Goal: Task Accomplishment & Management: Use online tool/utility

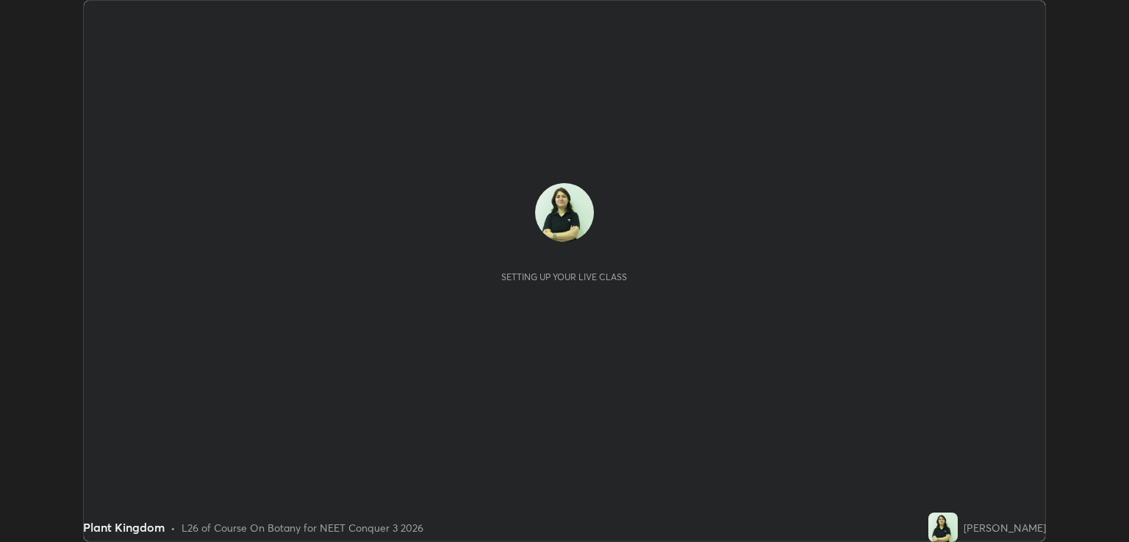
scroll to position [542, 1129]
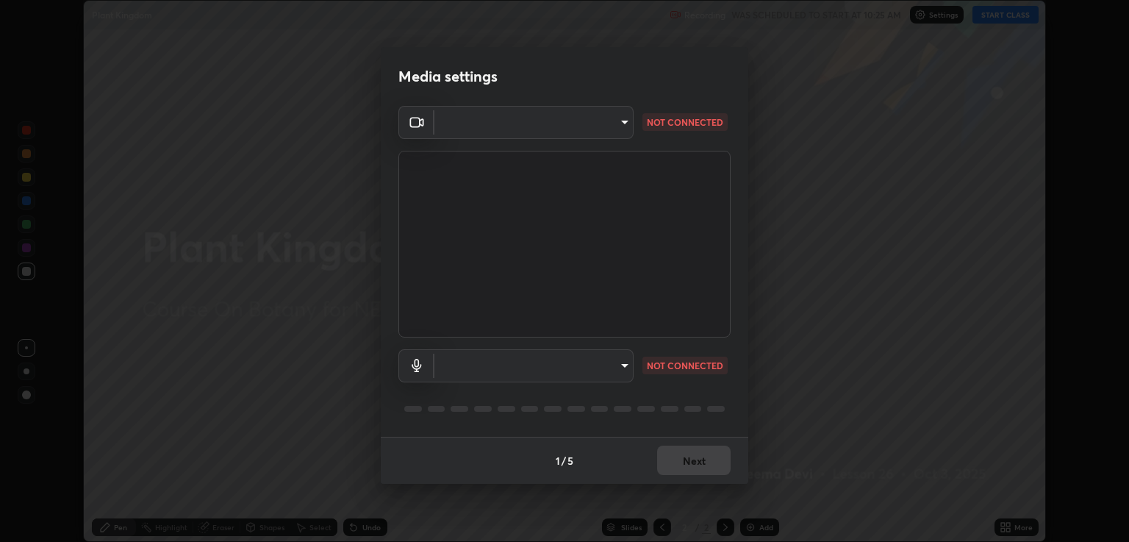
type input "40843d98562d9f5d3eedaa6b65eb6b7acee7651b253b4360fa7262c70a609c07"
type input "c328de03916d3032704ba0a2bbeab6993d2f57c1de640bd94cb1a66c1c9be3e9"
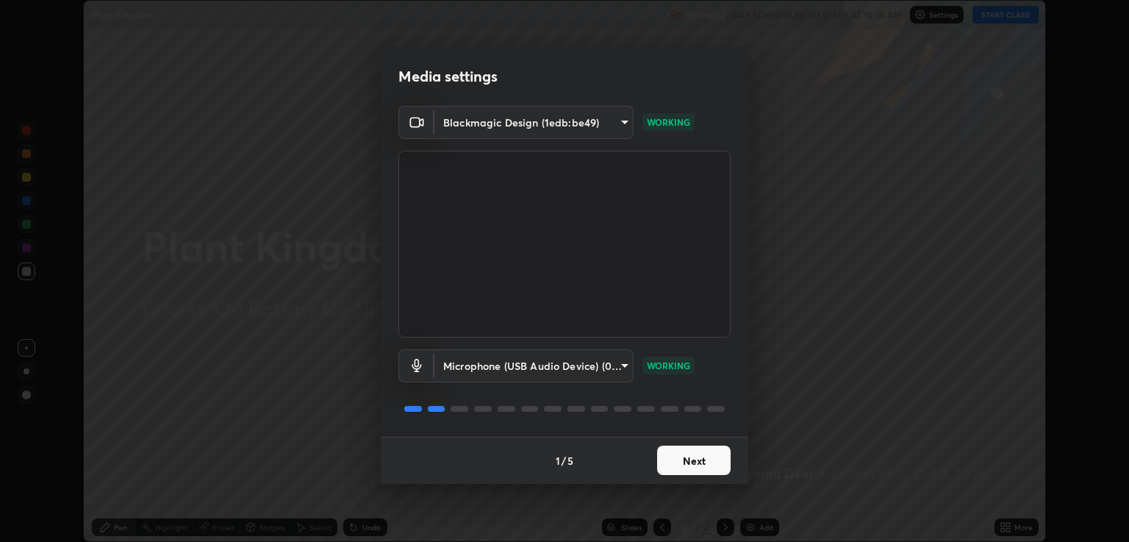
click at [685, 469] on button "Next" at bounding box center [694, 460] width 74 height 29
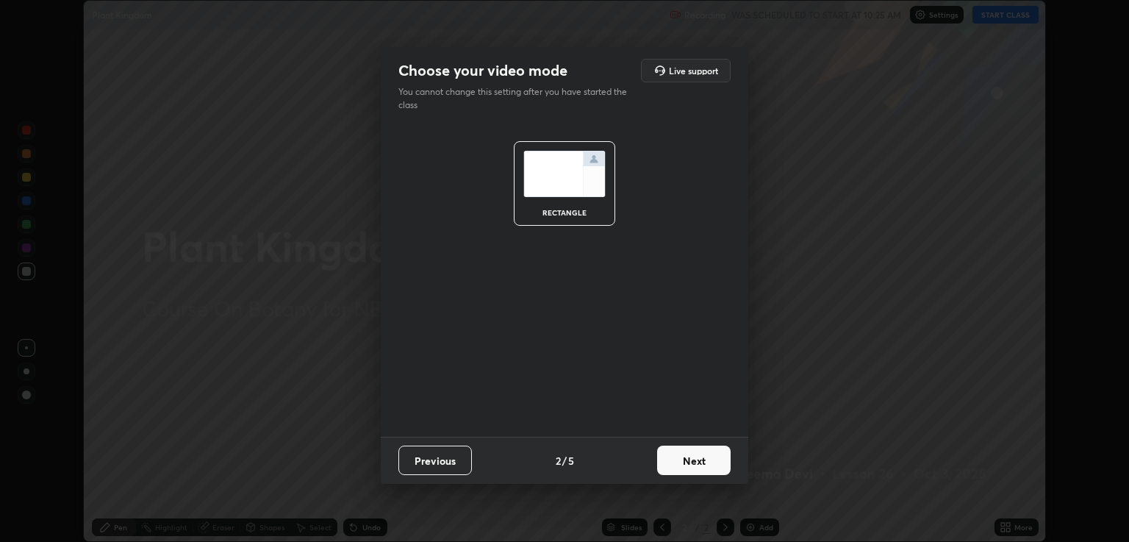
click at [687, 459] on button "Next" at bounding box center [694, 460] width 74 height 29
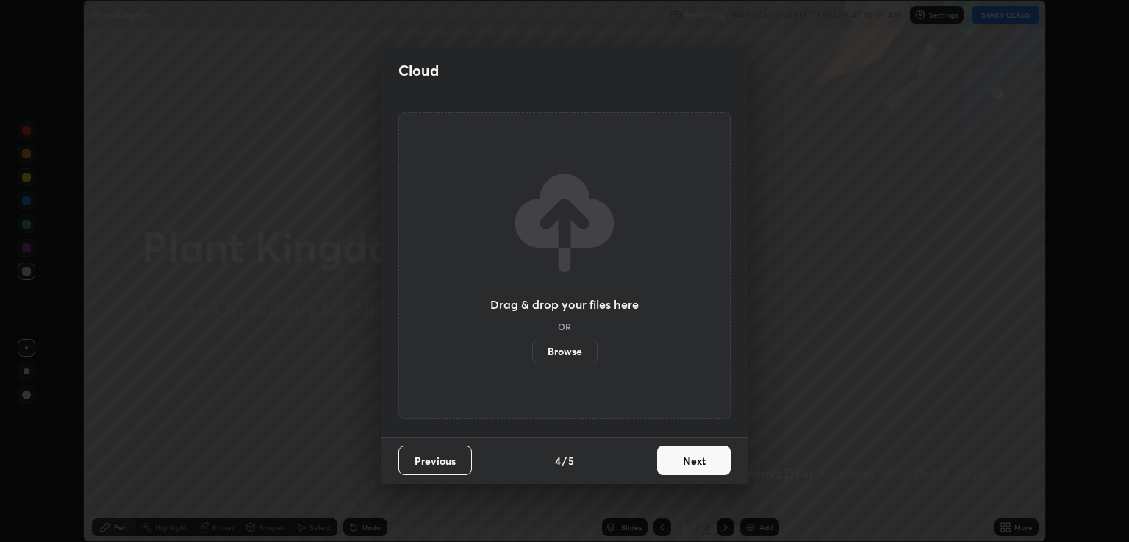
click at [688, 457] on button "Next" at bounding box center [694, 460] width 74 height 29
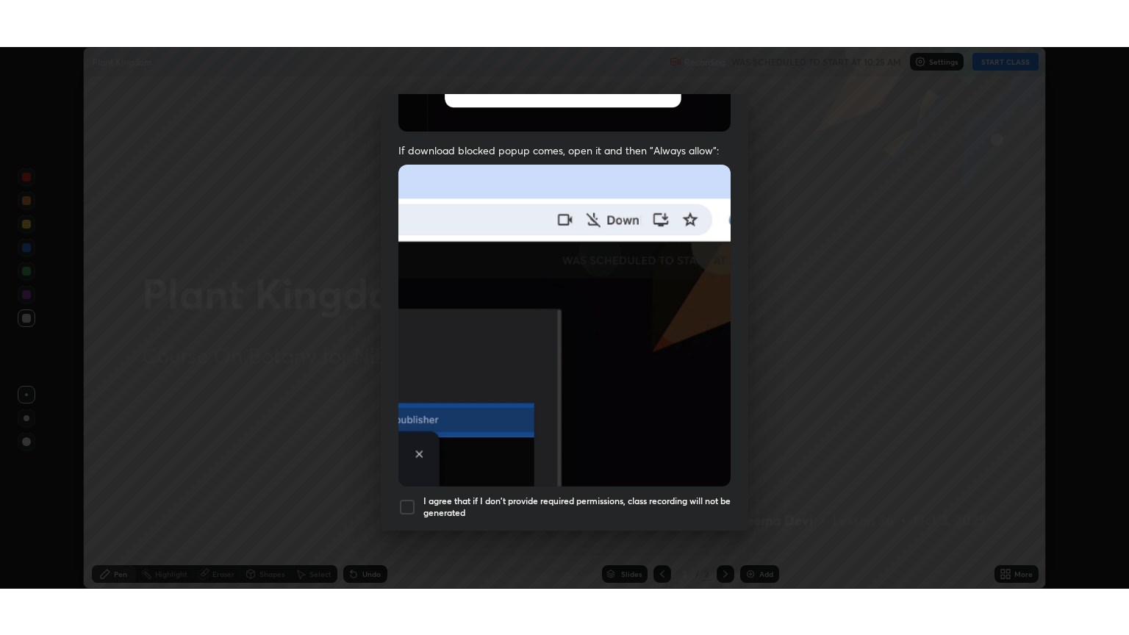
scroll to position [298, 0]
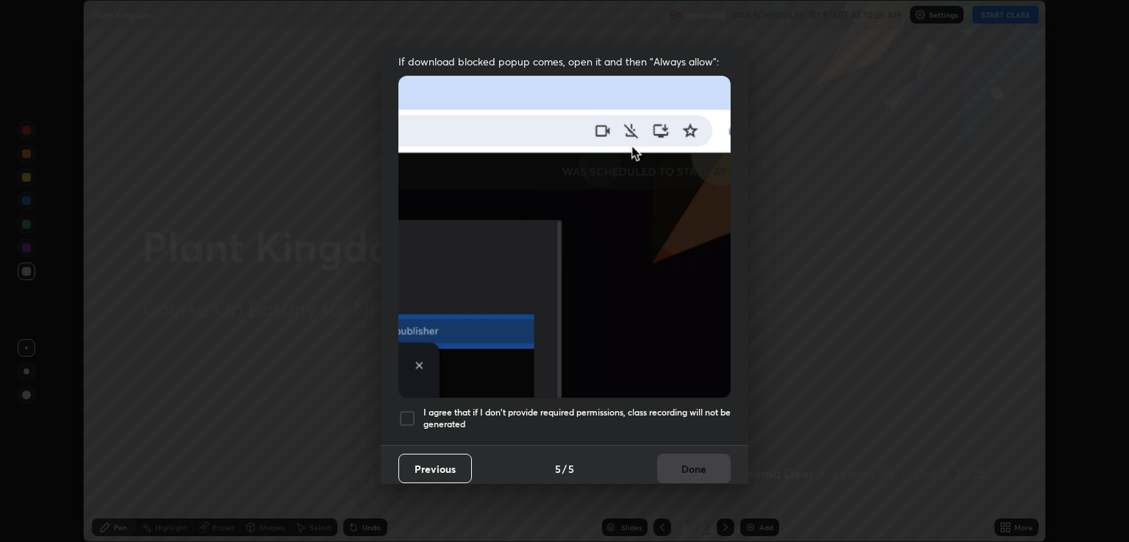
click at [409, 410] on div at bounding box center [407, 419] width 18 height 18
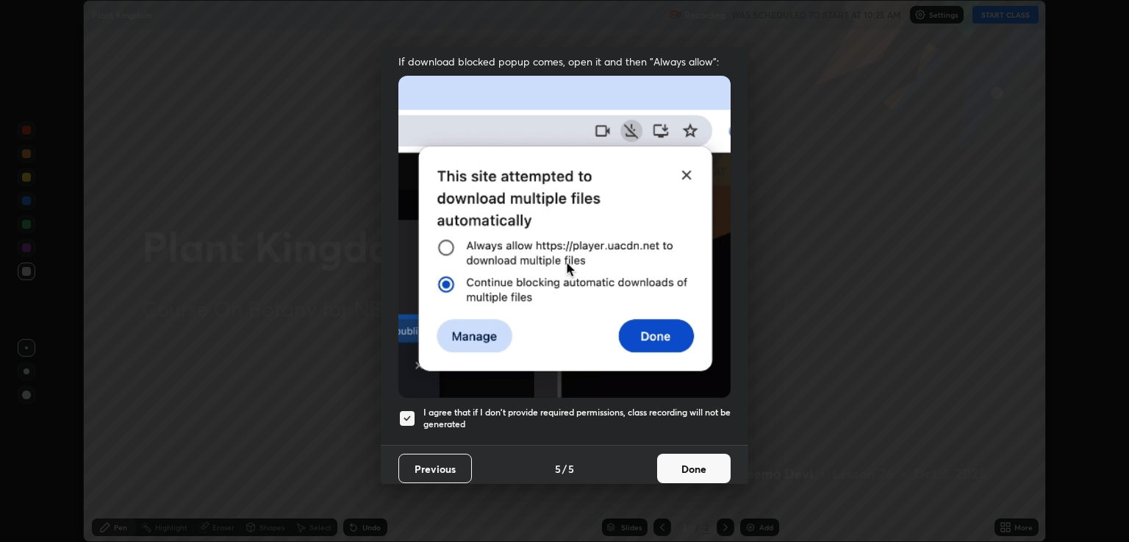
click at [687, 459] on button "Done" at bounding box center [694, 468] width 74 height 29
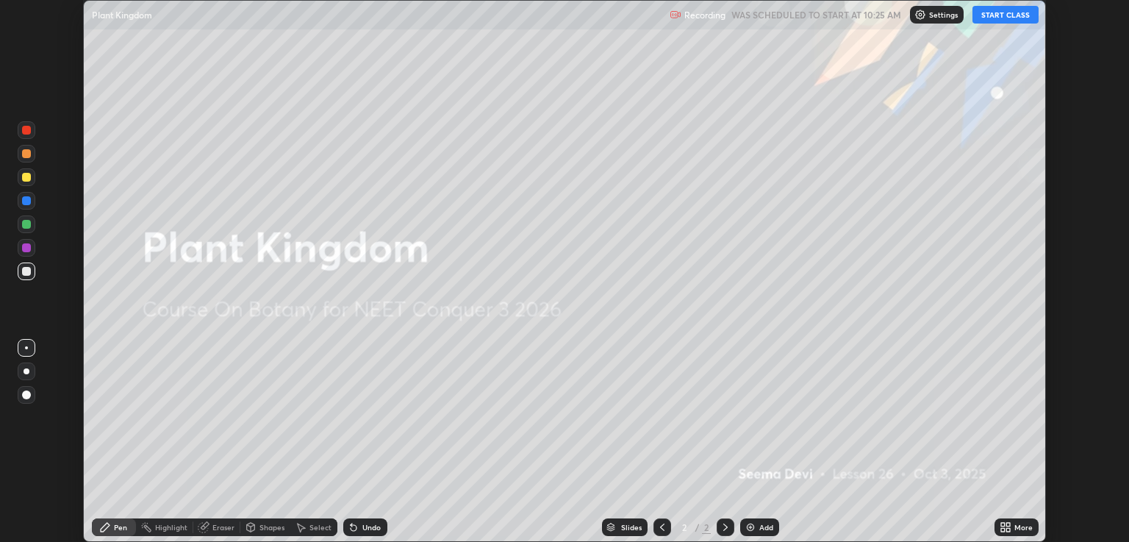
click at [1010, 21] on button "START CLASS" at bounding box center [1006, 15] width 66 height 18
click at [1021, 20] on button "START CLASS" at bounding box center [1006, 15] width 66 height 18
click at [1012, 526] on div "More" at bounding box center [1017, 527] width 44 height 18
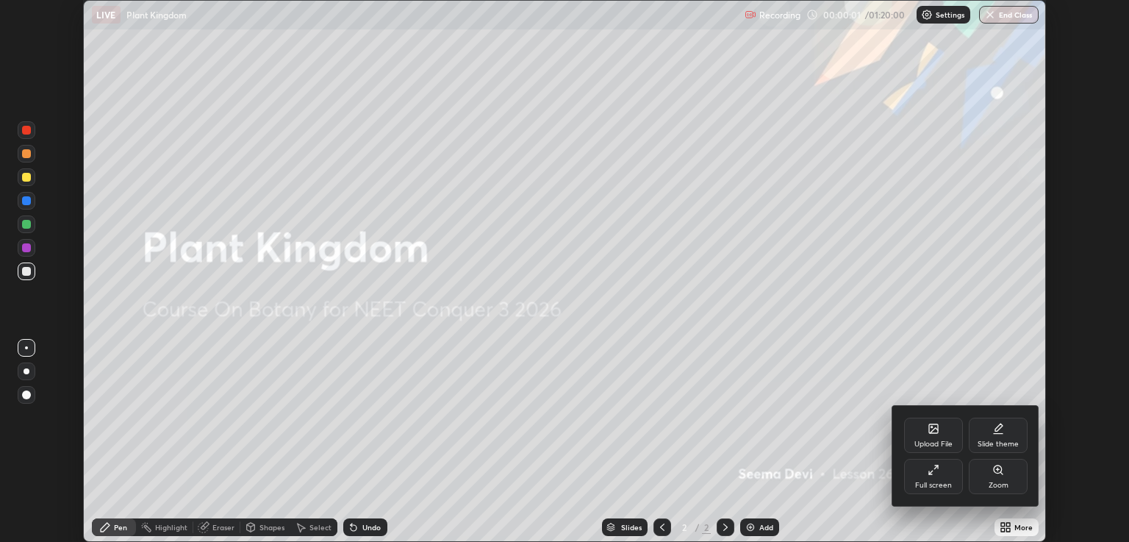
click at [926, 477] on div "Full screen" at bounding box center [933, 476] width 59 height 35
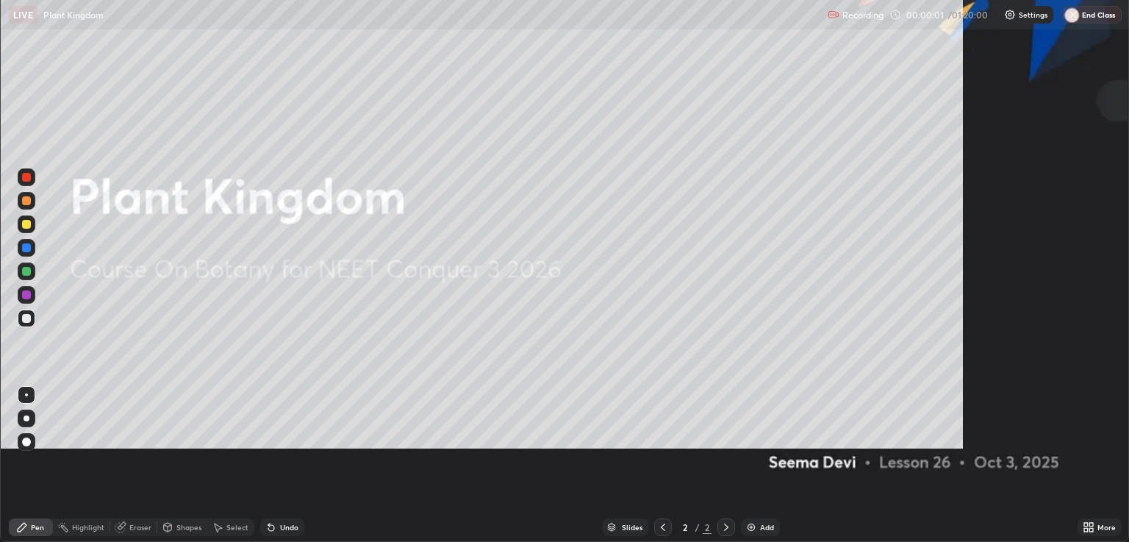
scroll to position [635, 1129]
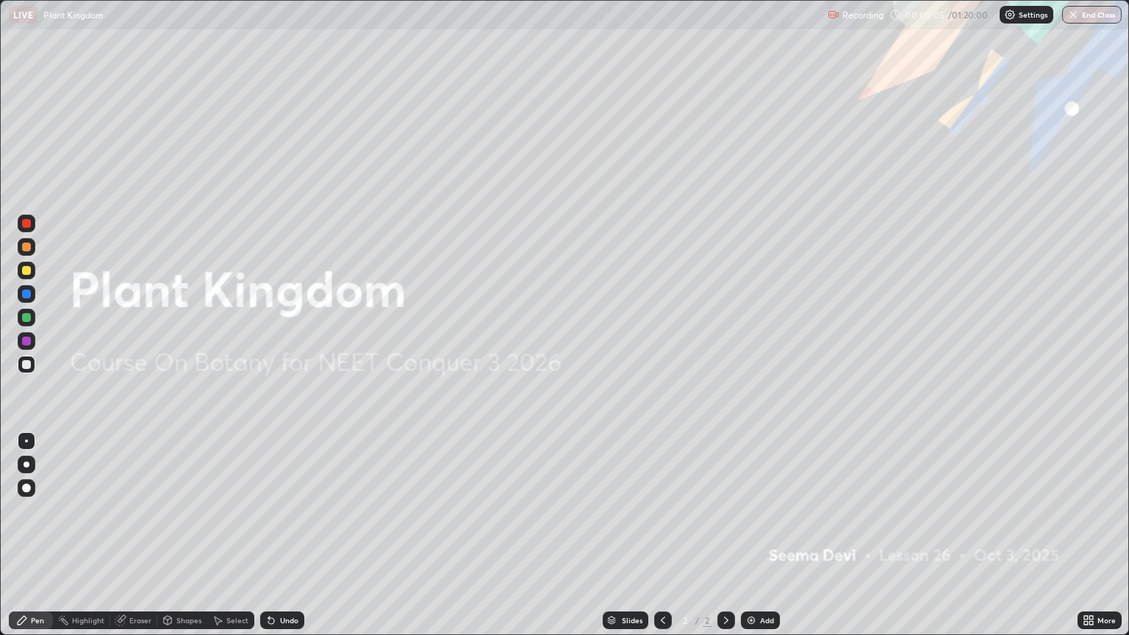
click at [26, 465] on div at bounding box center [27, 465] width 6 height 6
click at [29, 272] on div at bounding box center [26, 270] width 9 height 9
click at [1101, 541] on div "More" at bounding box center [1107, 620] width 18 height 7
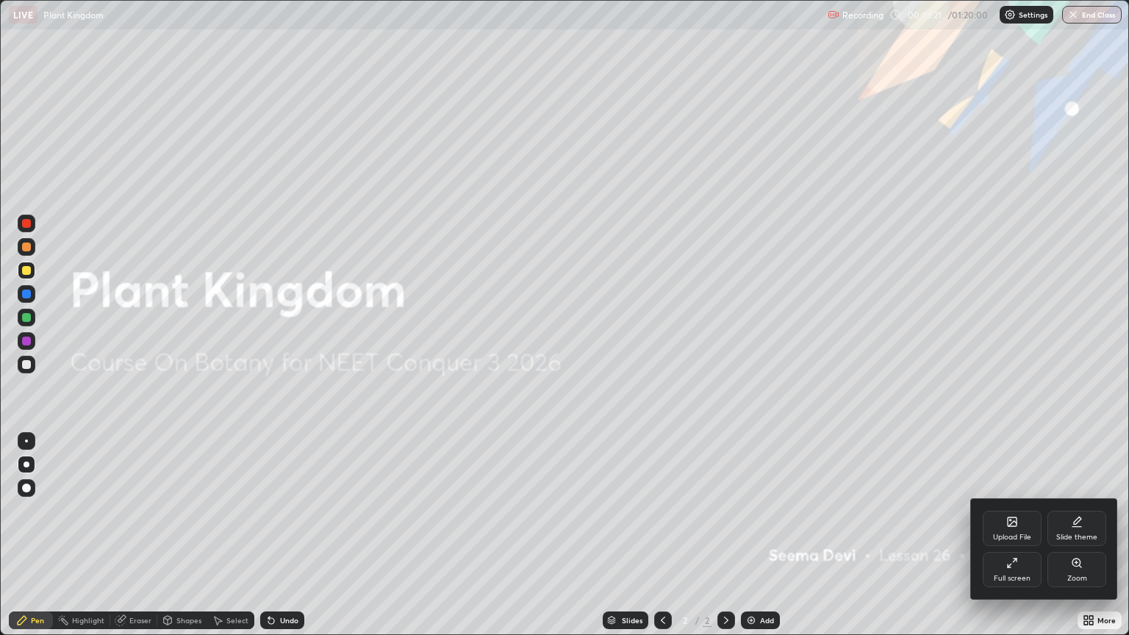
click at [1076, 532] on div "Slide theme" at bounding box center [1077, 528] width 59 height 35
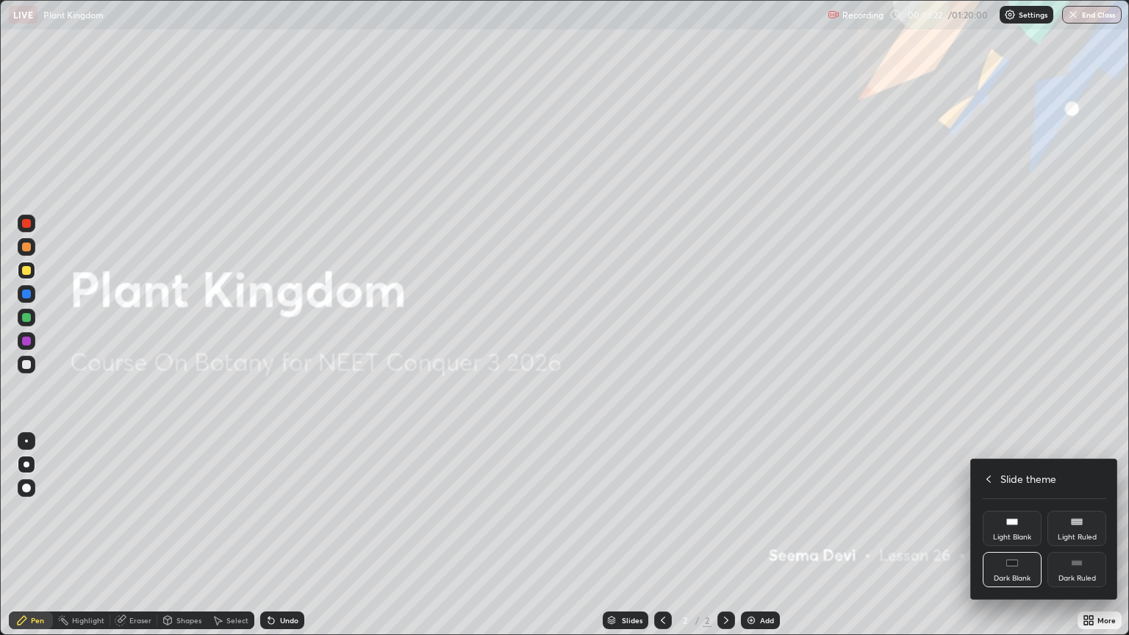
click at [1079, 541] on div "Dark Ruled" at bounding box center [1077, 569] width 59 height 35
click at [767, 541] on div at bounding box center [564, 317] width 1129 height 635
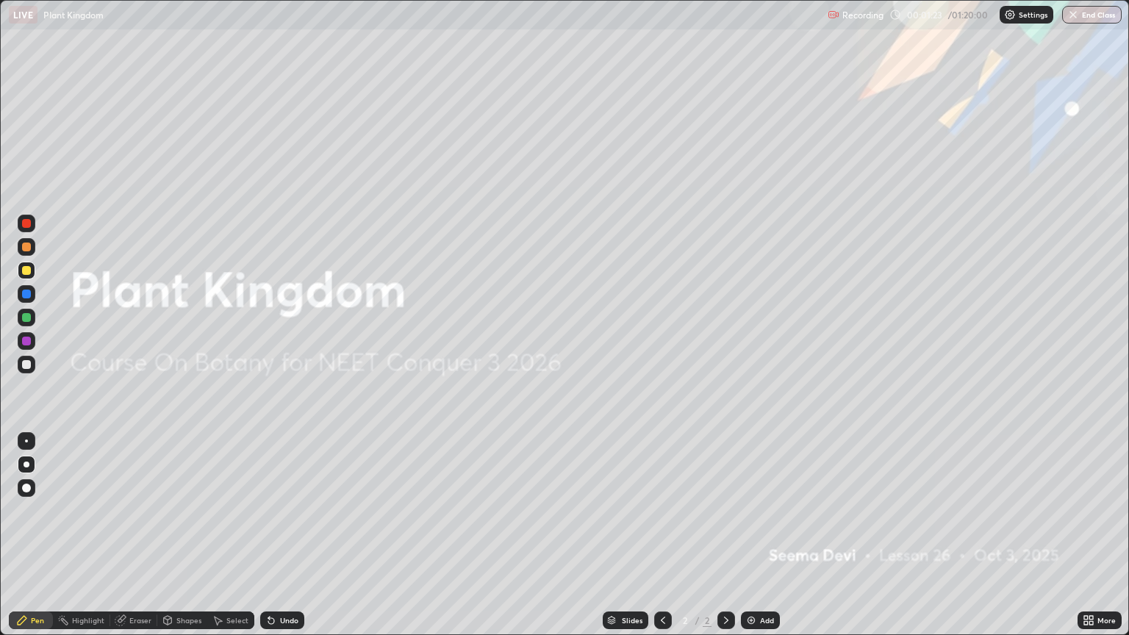
click at [763, 541] on div "Add" at bounding box center [767, 620] width 14 height 7
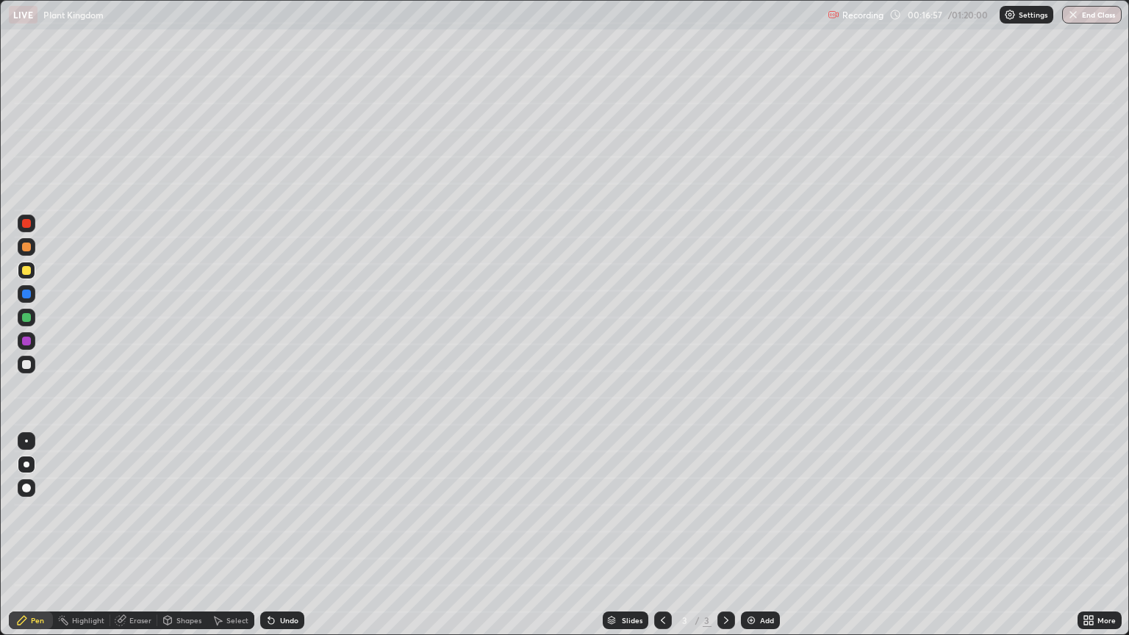
click at [29, 359] on div at bounding box center [27, 365] width 18 height 18
click at [285, 541] on div "Undo" at bounding box center [289, 620] width 18 height 7
click at [1108, 541] on div "More" at bounding box center [1107, 620] width 18 height 7
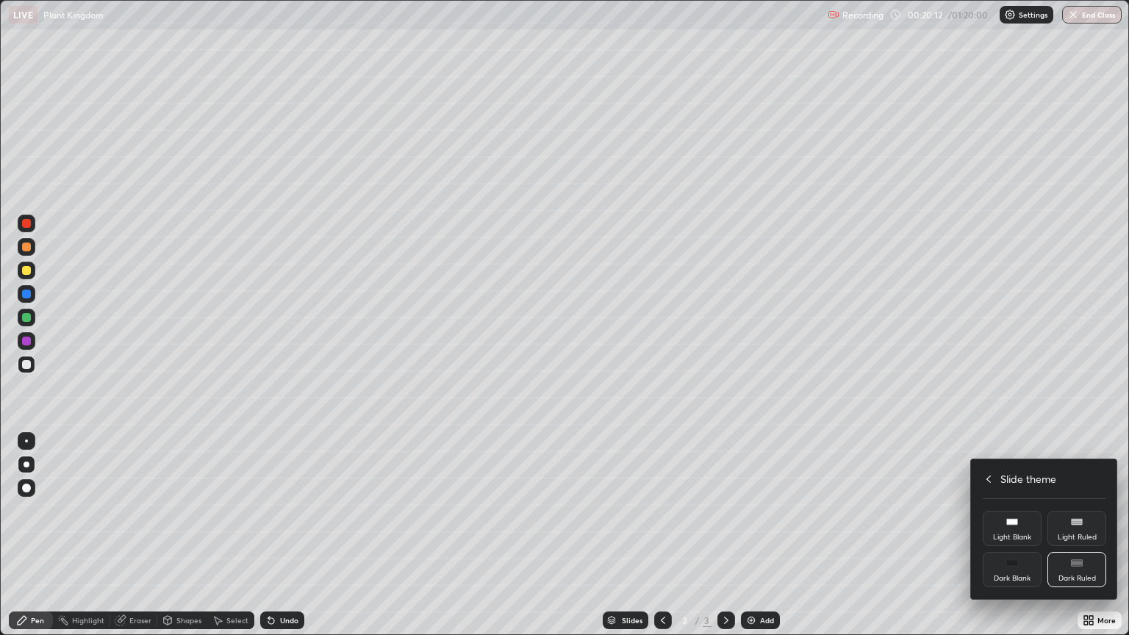
click at [988, 478] on icon at bounding box center [989, 479] width 12 height 12
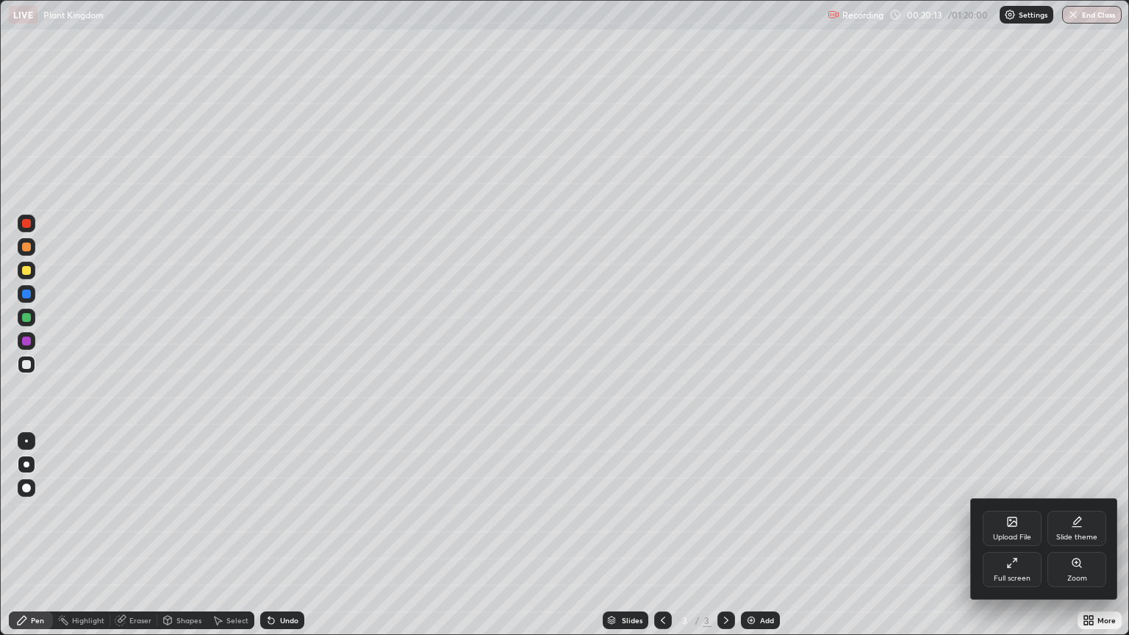
click at [1010, 534] on div "Upload File" at bounding box center [1012, 537] width 38 height 7
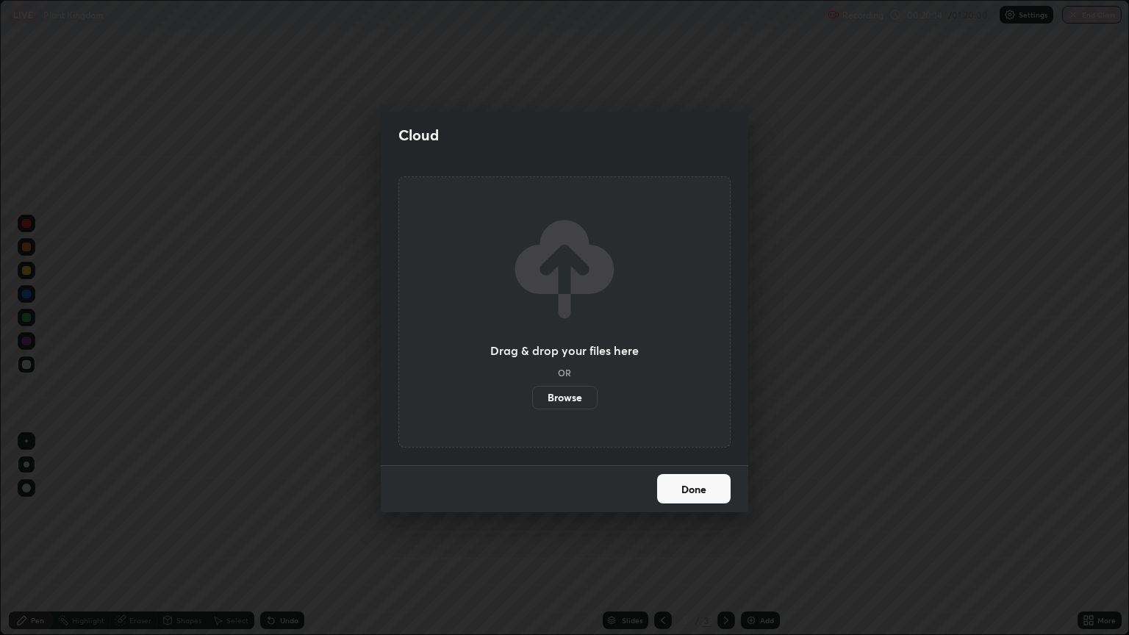
click at [579, 397] on label "Browse" at bounding box center [564, 398] width 65 height 24
click at [532, 397] on input "Browse" at bounding box center [532, 398] width 0 height 24
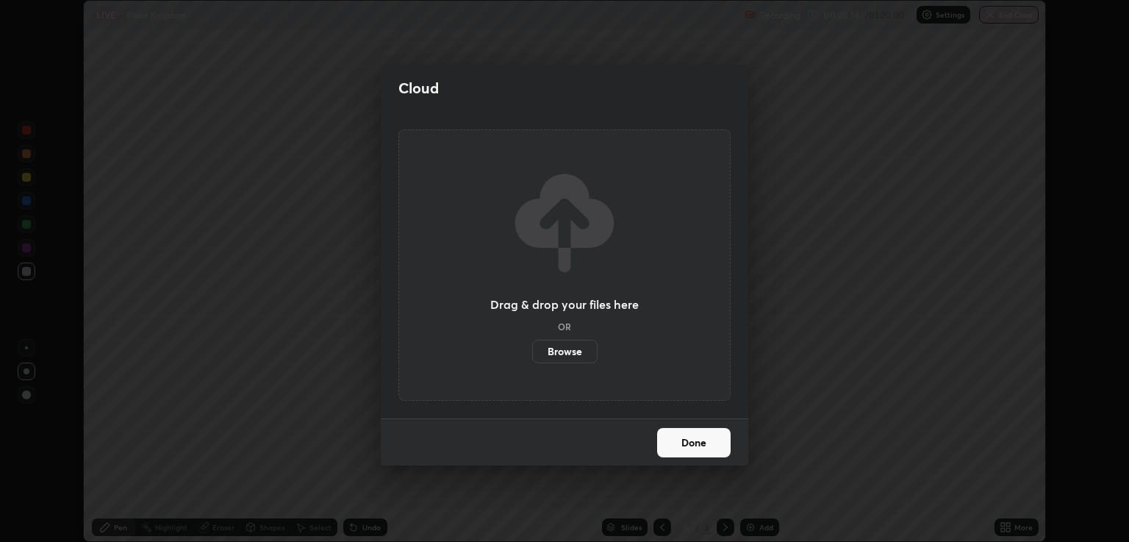
scroll to position [72977, 72390]
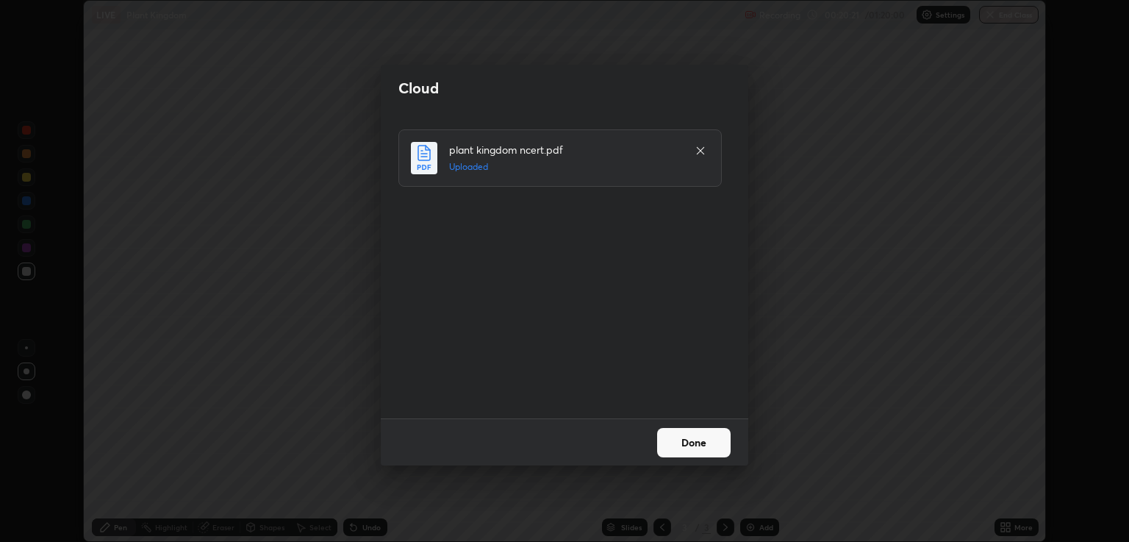
click at [704, 439] on button "Done" at bounding box center [694, 442] width 74 height 29
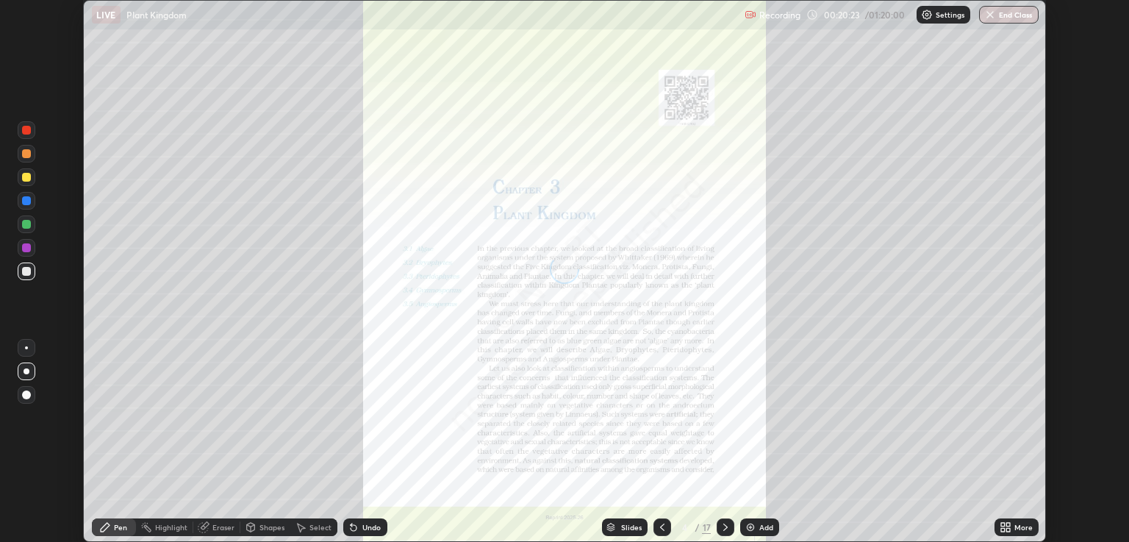
click at [625, 526] on div "Slides" at bounding box center [631, 526] width 21 height 7
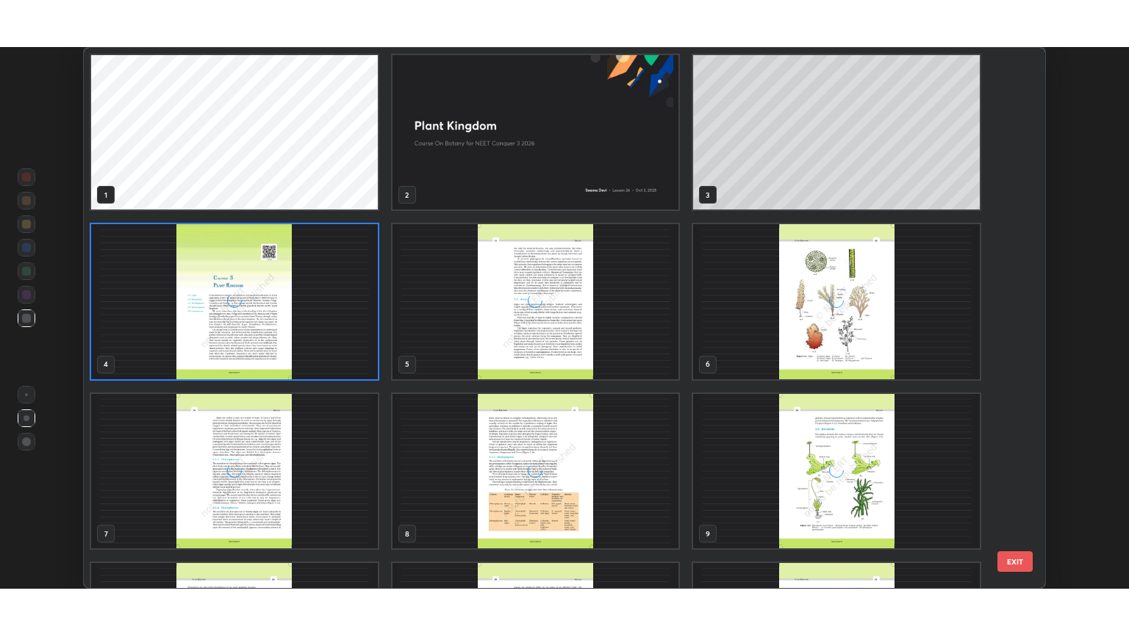
scroll to position [536, 955]
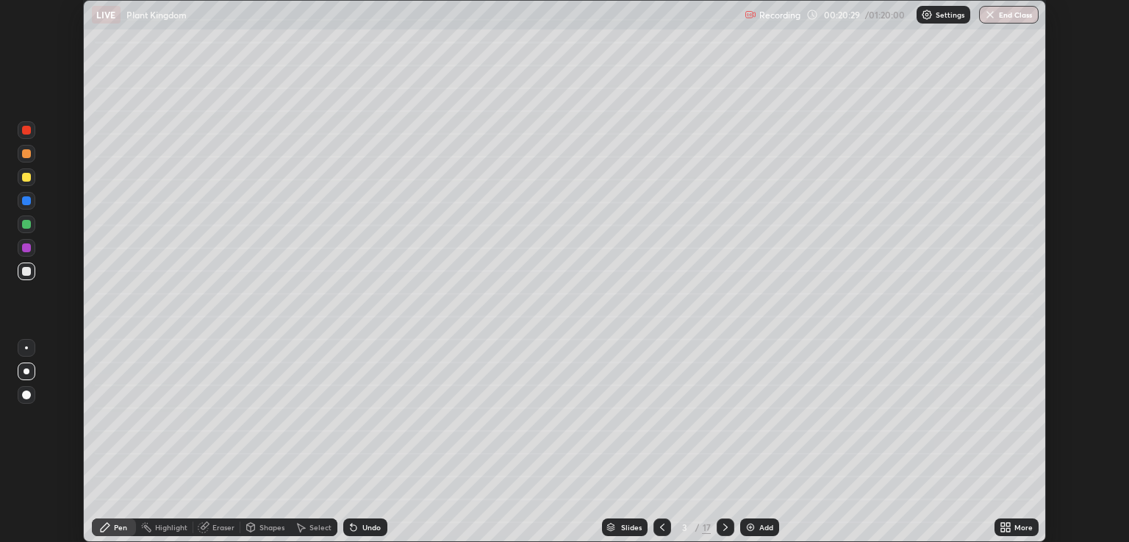
click at [1017, 532] on div "More" at bounding box center [1017, 527] width 44 height 18
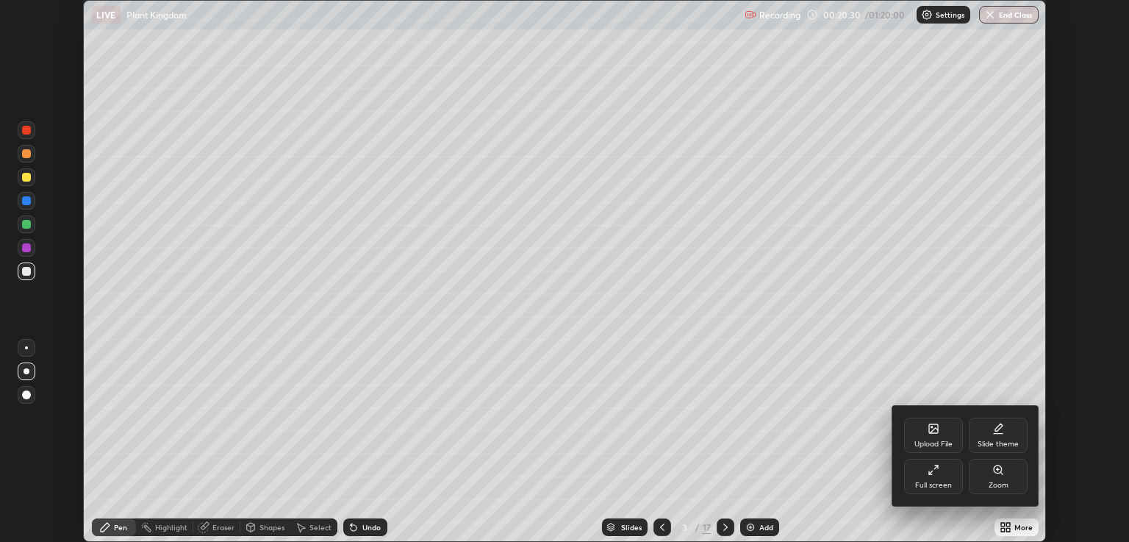
click at [935, 482] on div "Full screen" at bounding box center [933, 485] width 37 height 7
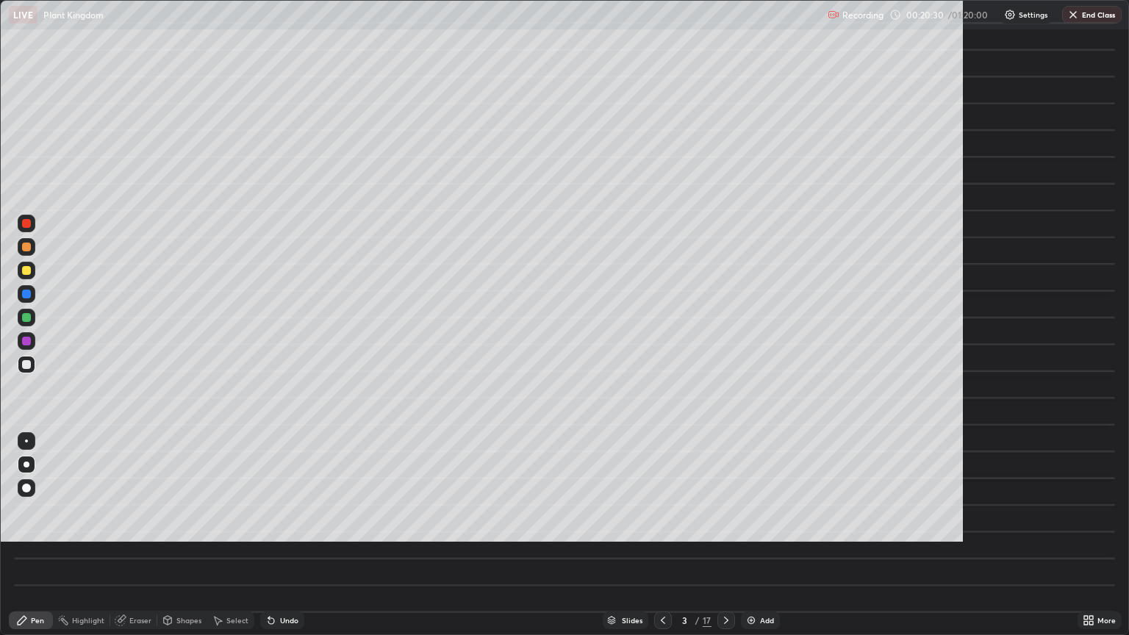
scroll to position [635, 1129]
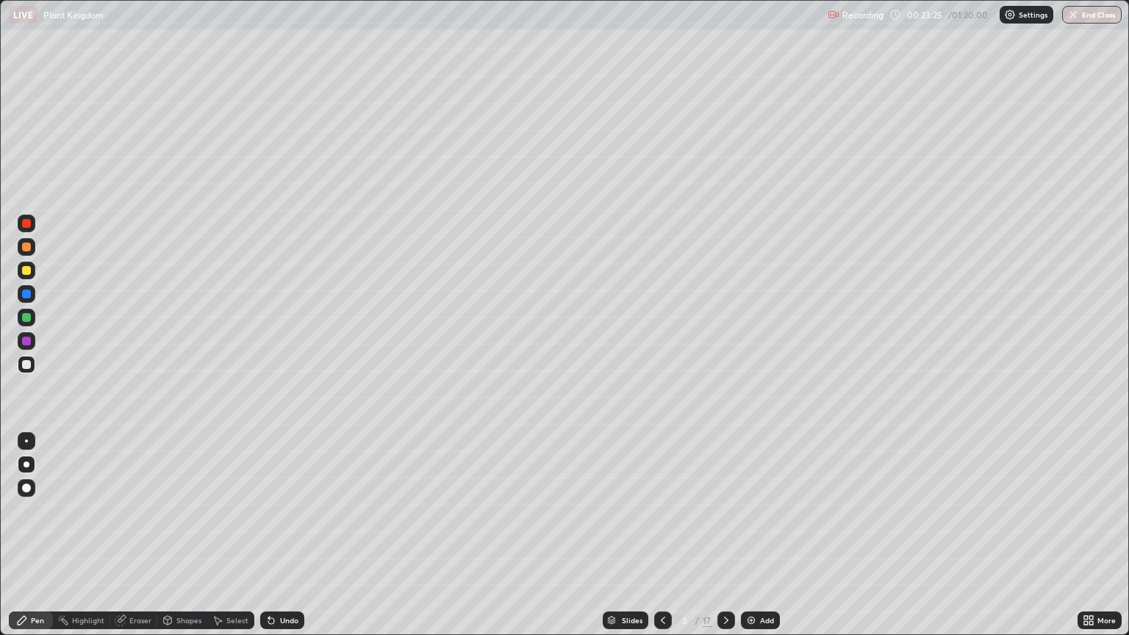
click at [628, 541] on div "Slides" at bounding box center [632, 620] width 21 height 7
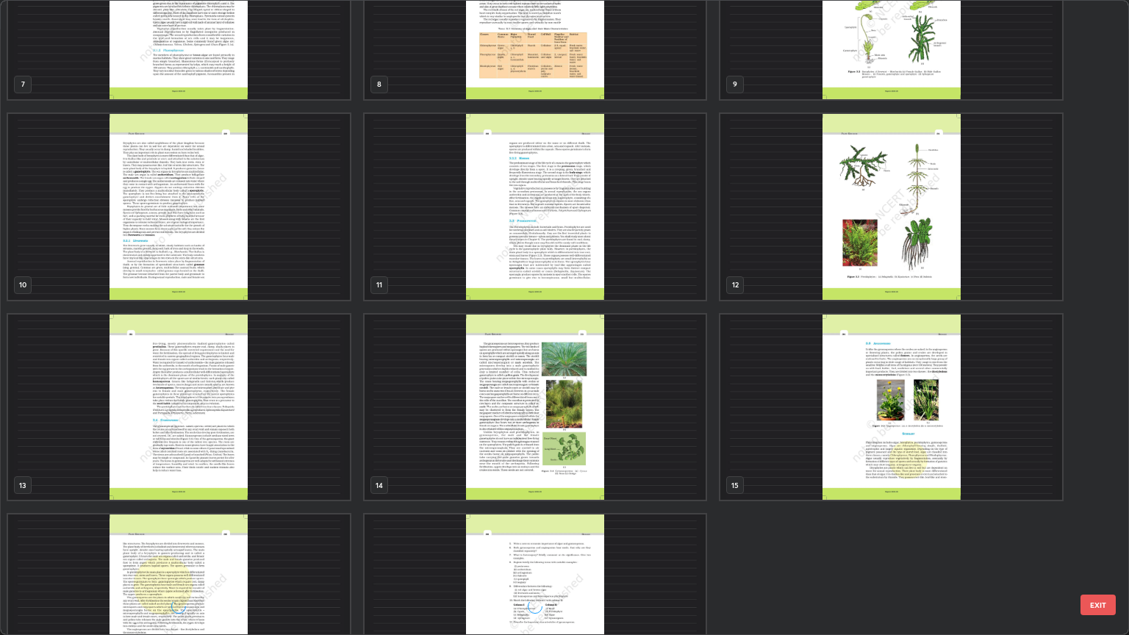
scroll to position [515, 0]
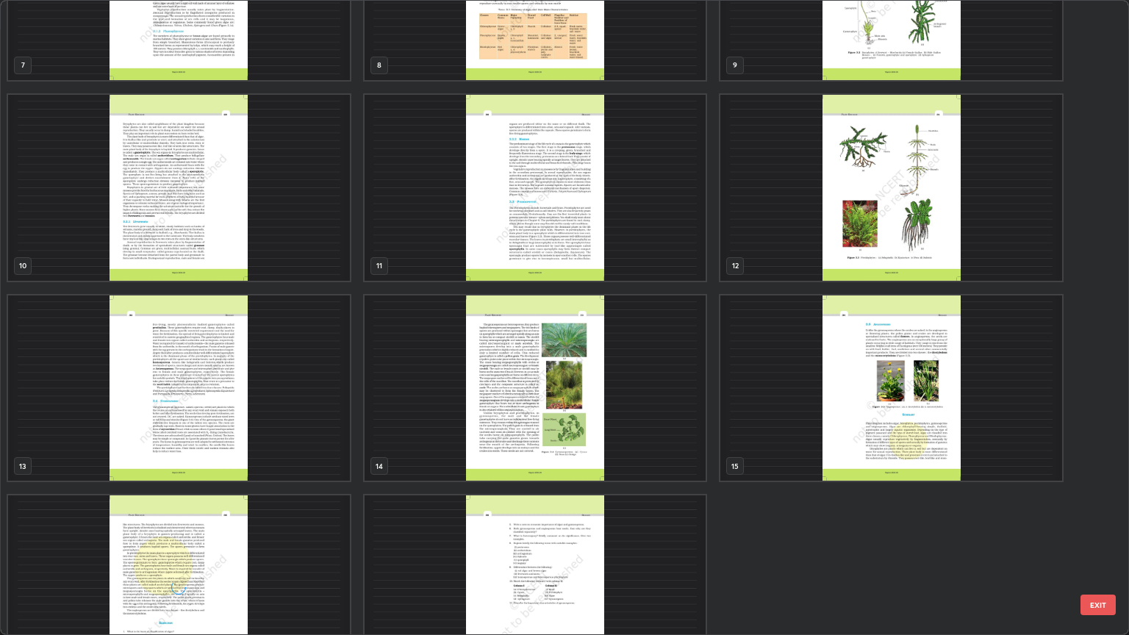
click at [200, 383] on img "grid" at bounding box center [179, 389] width 342 height 186
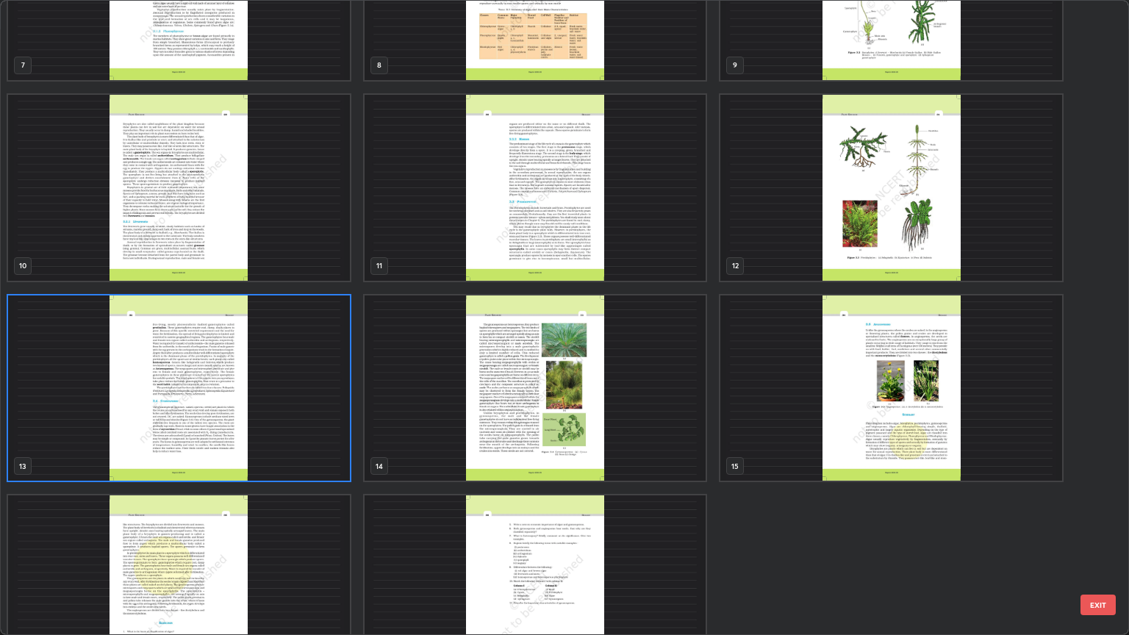
click at [200, 383] on img "grid" at bounding box center [179, 389] width 342 height 186
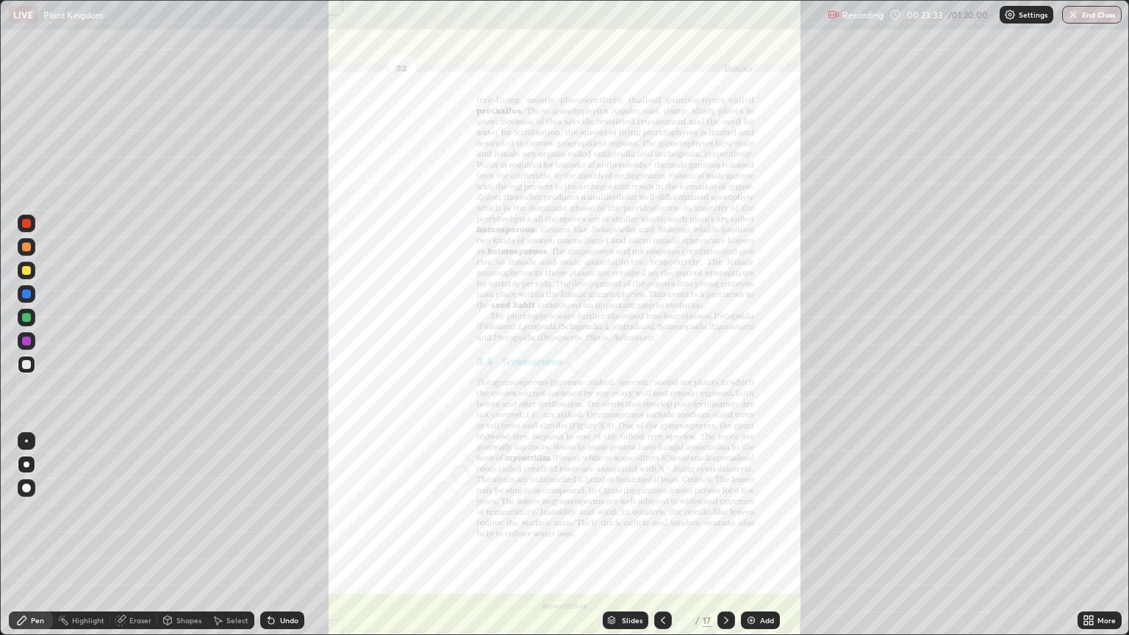
click at [1101, 541] on div "More" at bounding box center [1107, 620] width 18 height 7
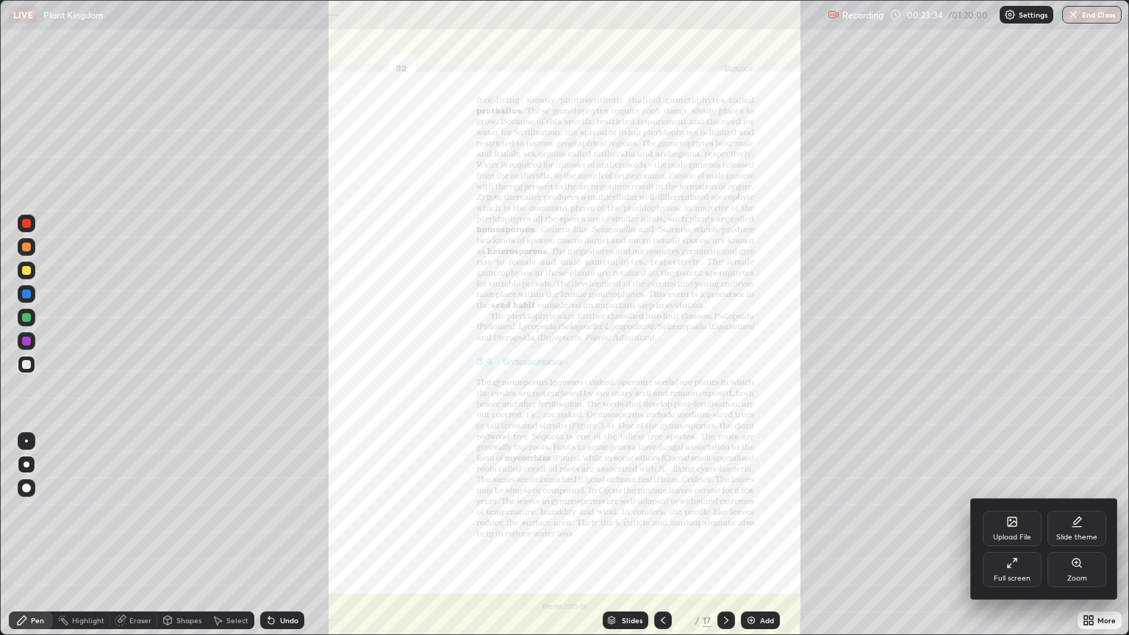
click at [1076, 541] on icon at bounding box center [1077, 563] width 8 height 8
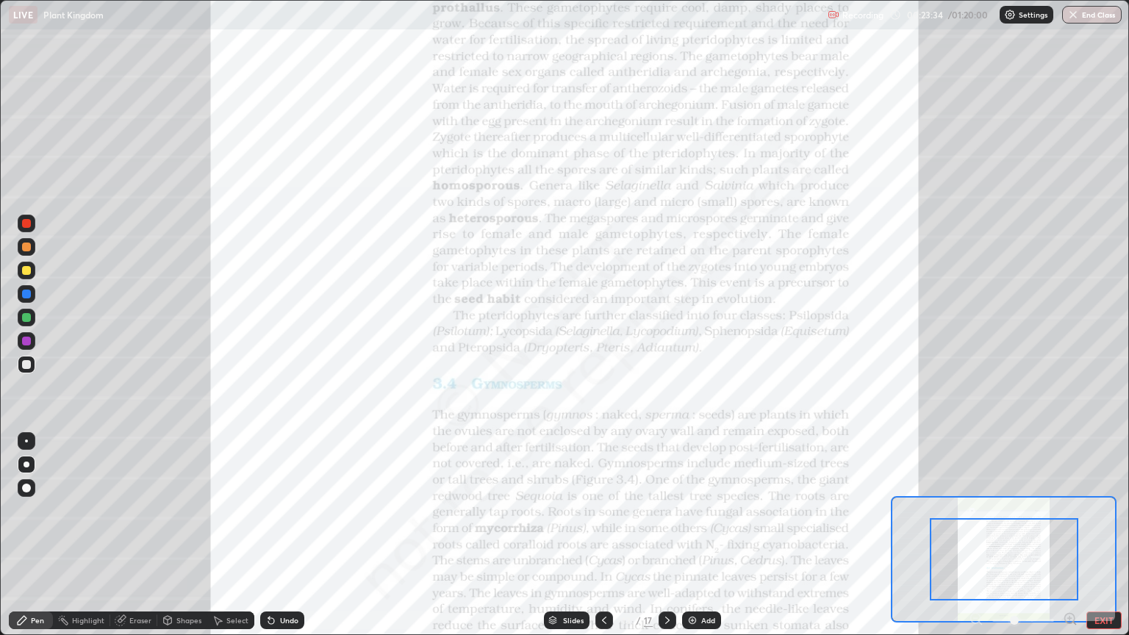
click at [1069, 541] on icon at bounding box center [1070, 618] width 4 height 0
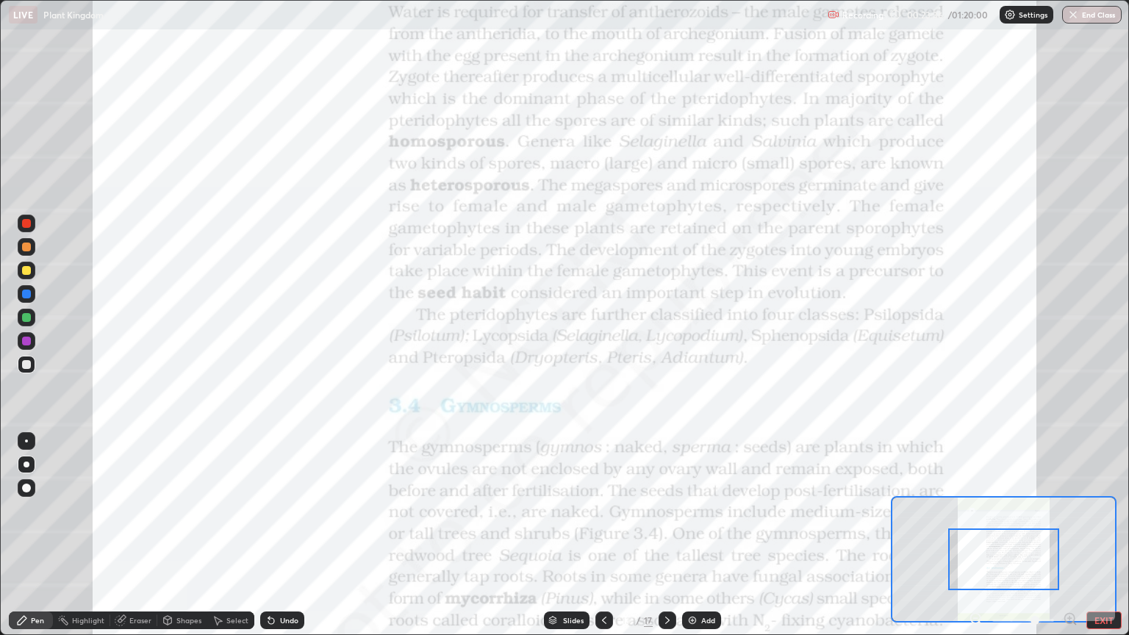
click at [1068, 541] on icon at bounding box center [1070, 619] width 15 height 15
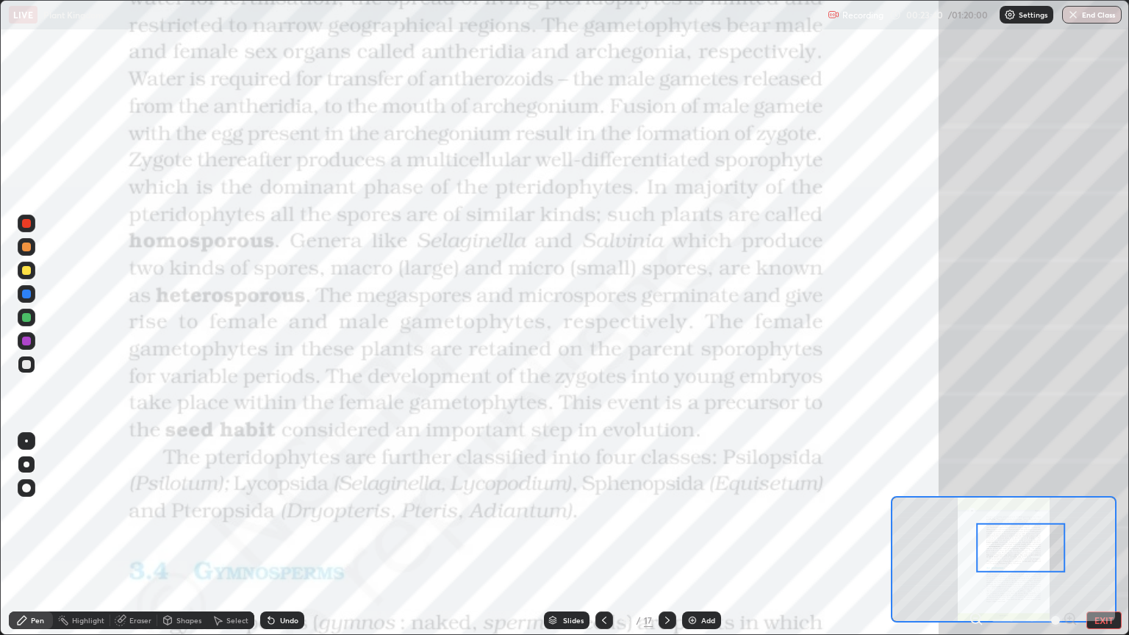
click at [26, 441] on div at bounding box center [26, 441] width 3 height 3
click at [26, 342] on div at bounding box center [26, 341] width 9 height 9
click at [705, 541] on div "Add" at bounding box center [708, 620] width 14 height 7
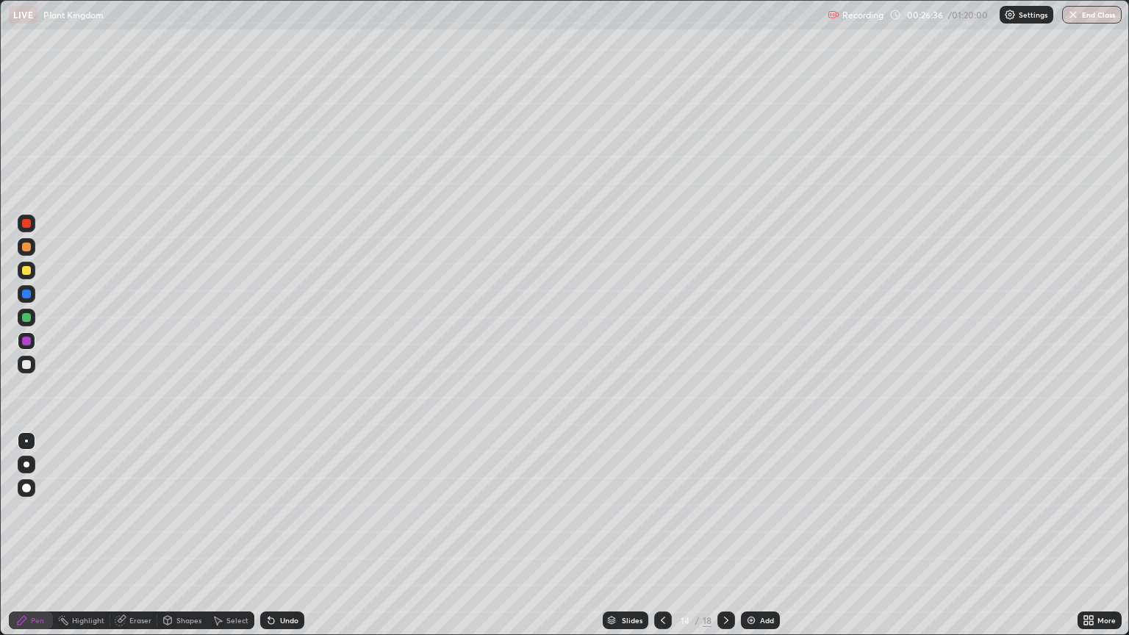
click at [28, 268] on div at bounding box center [26, 270] width 9 height 9
click at [284, 541] on div "Undo" at bounding box center [289, 620] width 18 height 7
click at [287, 541] on div "Undo" at bounding box center [289, 620] width 18 height 7
click at [26, 465] on div at bounding box center [27, 465] width 6 height 6
click at [35, 362] on div at bounding box center [27, 365] width 18 height 18
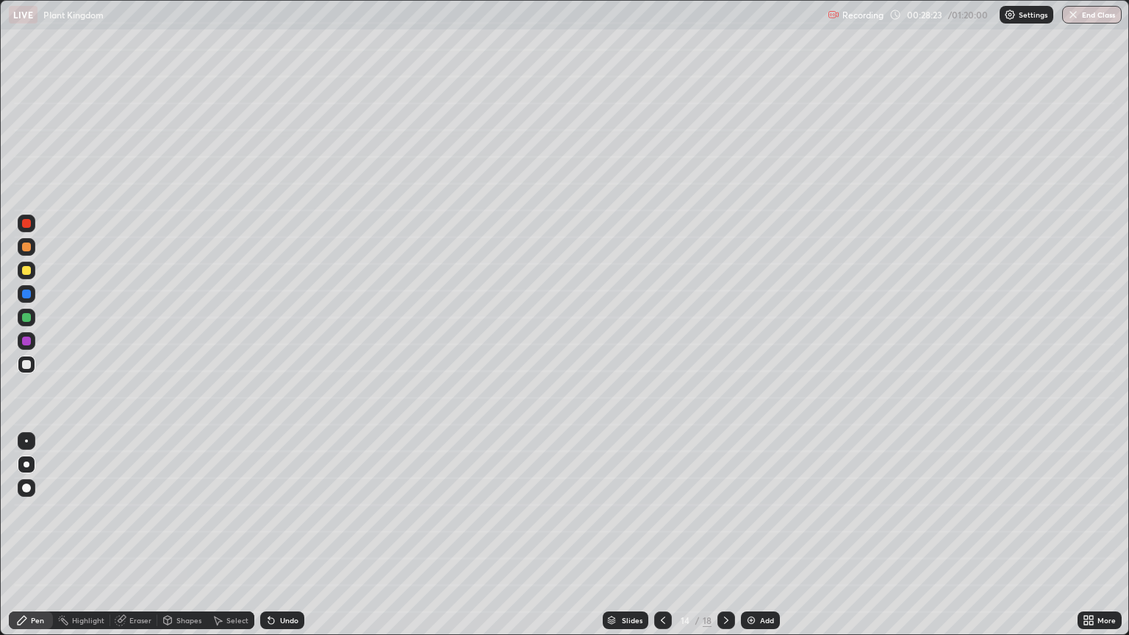
click at [28, 315] on div at bounding box center [26, 317] width 9 height 9
click at [26, 441] on div at bounding box center [26, 441] width 3 height 3
click at [25, 465] on div at bounding box center [27, 465] width 6 height 6
click at [24, 365] on div at bounding box center [26, 364] width 9 height 9
click at [26, 321] on div at bounding box center [26, 317] width 9 height 9
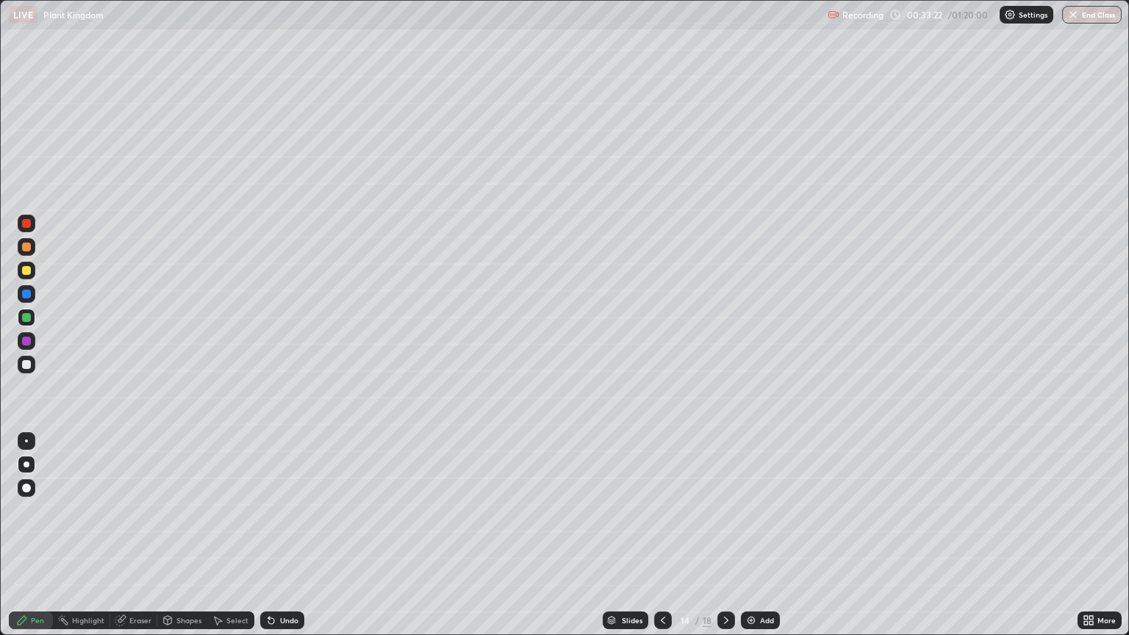
click at [755, 541] on img at bounding box center [751, 621] width 12 height 12
click at [24, 368] on div at bounding box center [26, 364] width 9 height 9
click at [285, 541] on div "Undo" at bounding box center [289, 620] width 18 height 7
click at [29, 273] on div at bounding box center [26, 270] width 9 height 9
click at [296, 541] on div "Undo" at bounding box center [282, 621] width 44 height 18
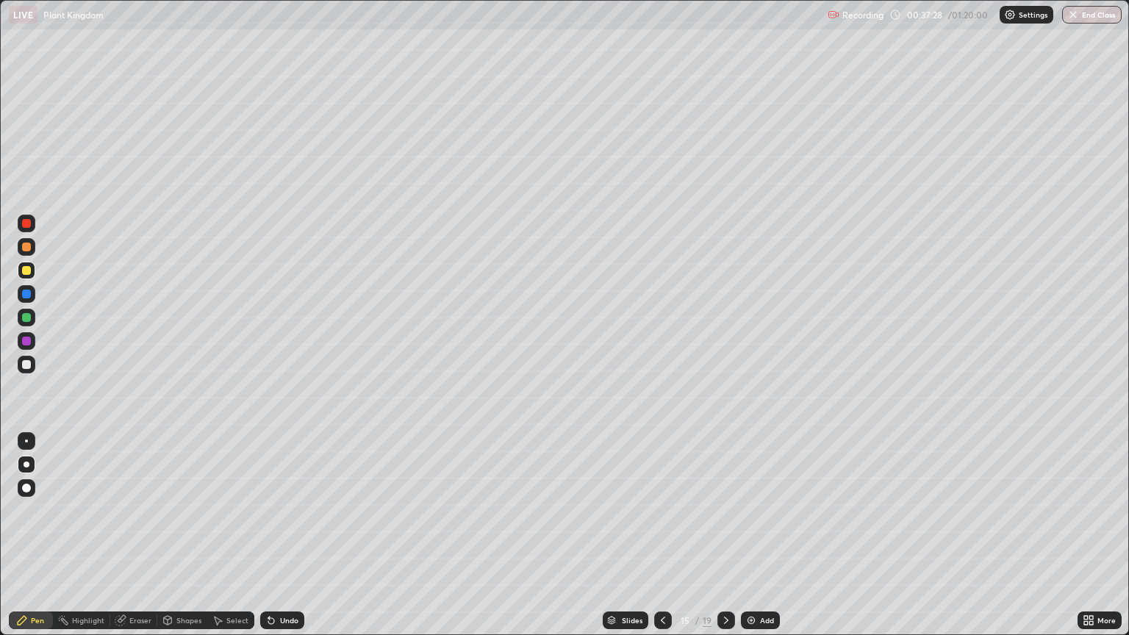
click at [760, 541] on div "Add" at bounding box center [767, 620] width 14 height 7
click at [144, 541] on div "Eraser" at bounding box center [140, 620] width 22 height 7
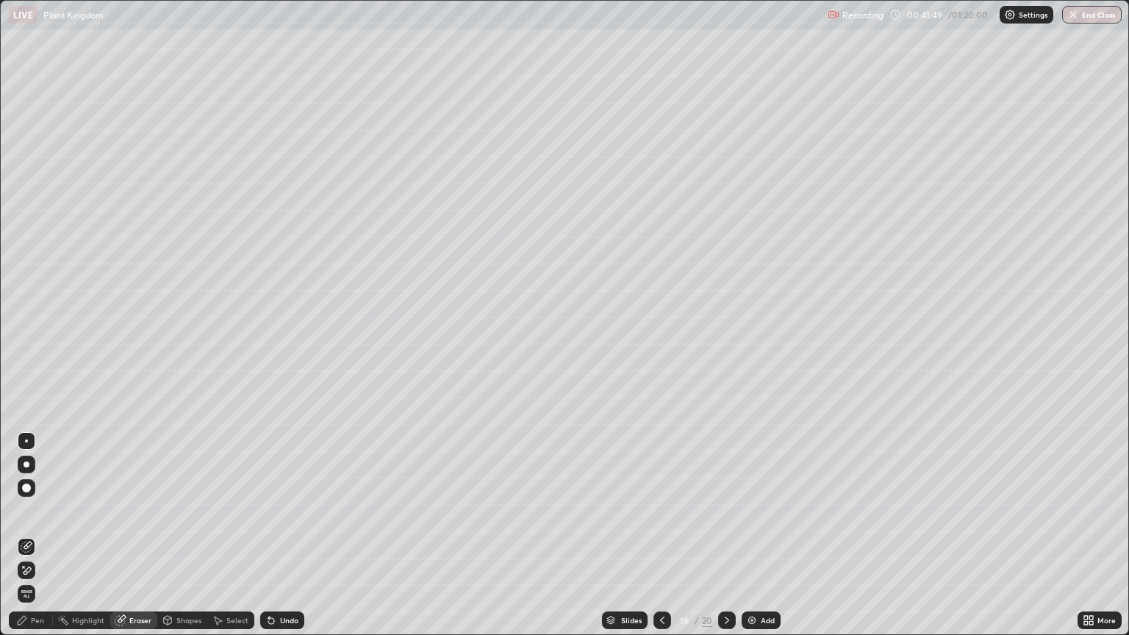
click at [35, 541] on div "Pen" at bounding box center [37, 620] width 13 height 7
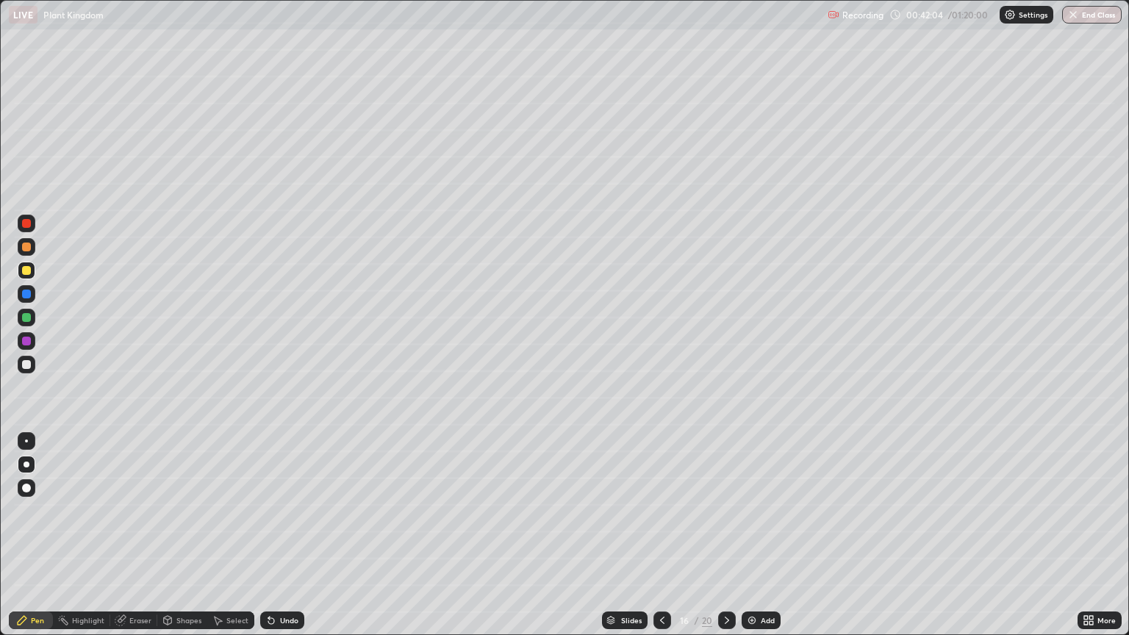
click at [284, 541] on div "Undo" at bounding box center [289, 620] width 18 height 7
click at [283, 541] on div "Undo" at bounding box center [289, 620] width 18 height 7
click at [293, 541] on div "Undo" at bounding box center [282, 621] width 44 height 18
click at [290, 541] on div "Undo" at bounding box center [289, 620] width 18 height 7
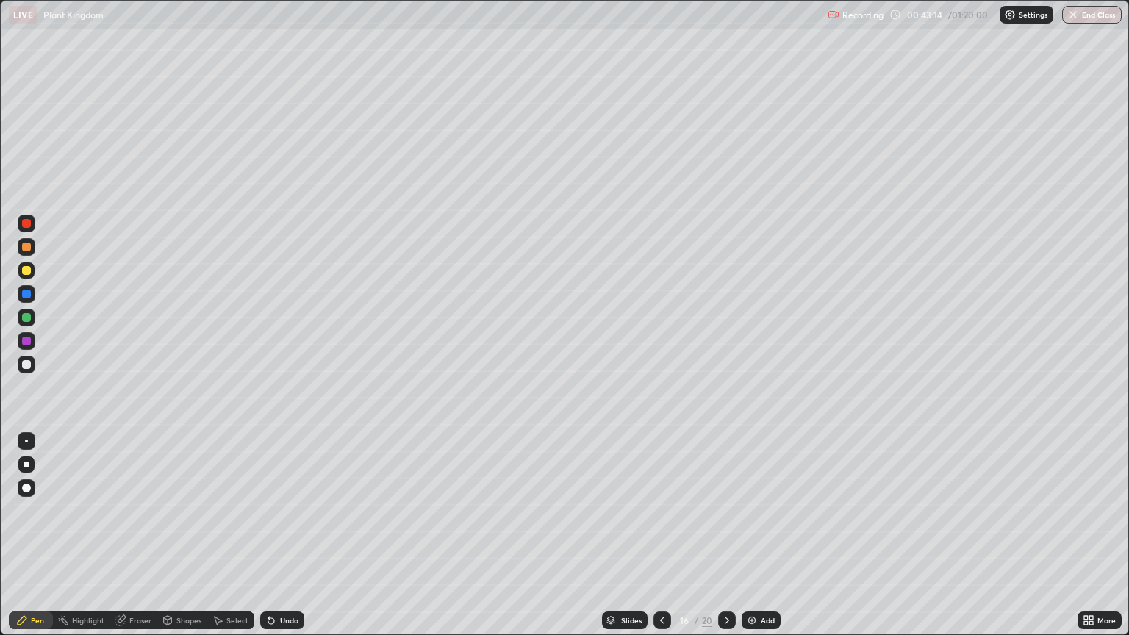
click at [290, 541] on div "Undo" at bounding box center [282, 621] width 44 height 18
click at [290, 541] on div "Undo" at bounding box center [289, 620] width 18 height 7
click at [282, 541] on div "Undo" at bounding box center [289, 620] width 18 height 7
click at [135, 541] on div "Eraser" at bounding box center [140, 620] width 22 height 7
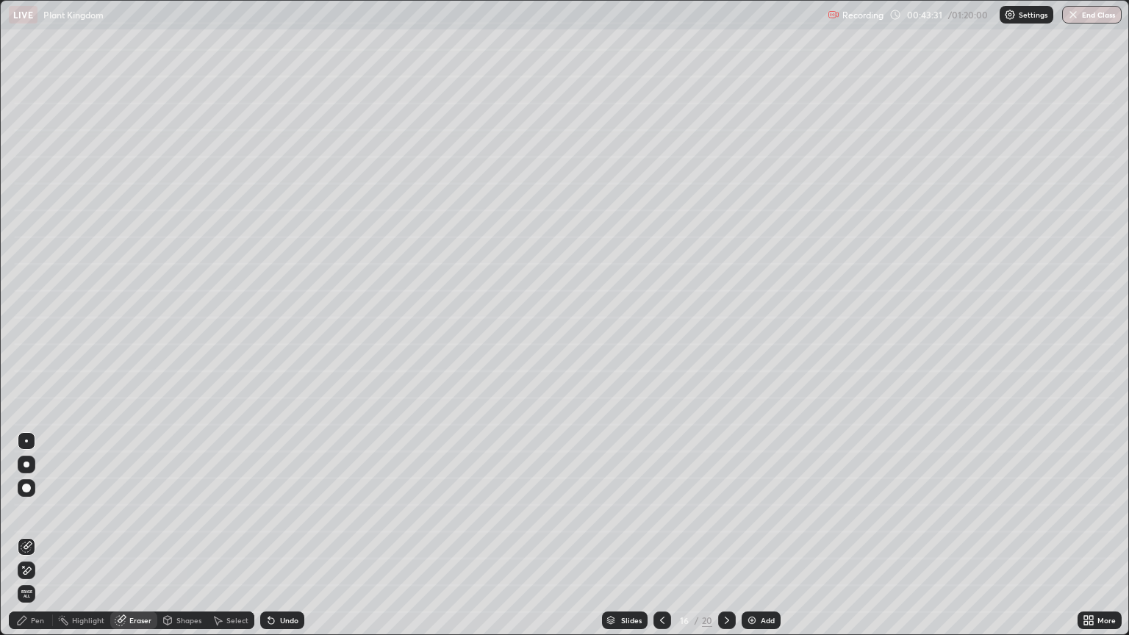
click at [50, 541] on div "Pen" at bounding box center [31, 621] width 44 height 18
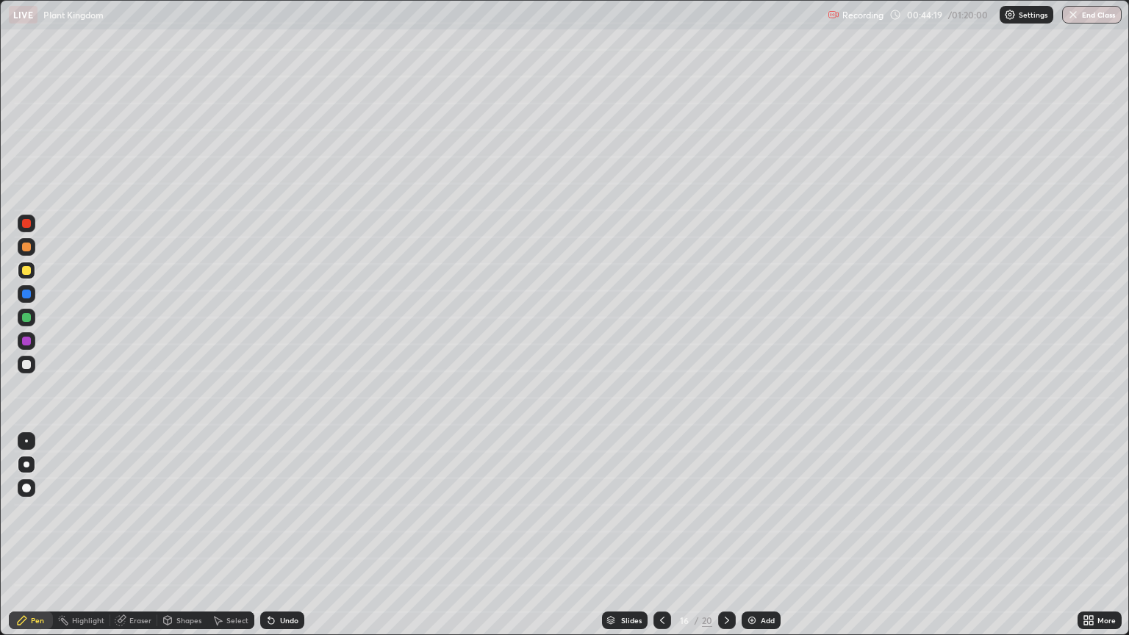
click at [26, 363] on div at bounding box center [26, 364] width 9 height 9
click at [283, 541] on div "Undo" at bounding box center [289, 620] width 18 height 7
click at [26, 296] on div at bounding box center [26, 294] width 9 height 9
click at [26, 323] on div at bounding box center [27, 318] width 18 height 18
click at [22, 343] on div at bounding box center [26, 341] width 9 height 9
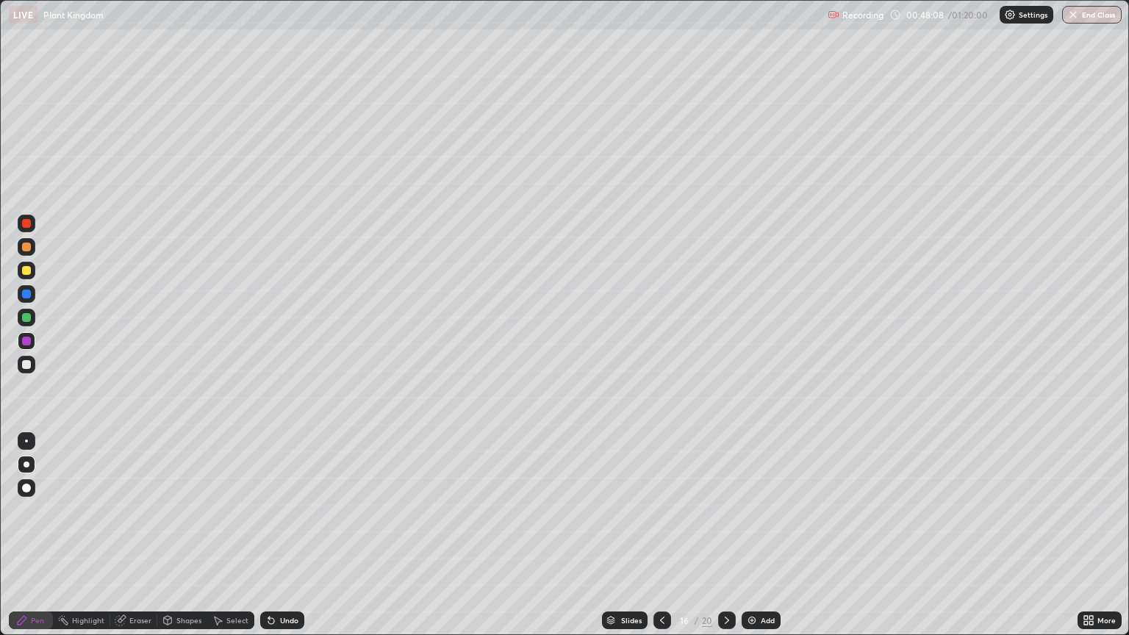
click at [26, 269] on div at bounding box center [26, 270] width 9 height 9
click at [765, 541] on div "Add" at bounding box center [768, 620] width 14 height 7
click at [632, 541] on div "Slides" at bounding box center [626, 621] width 46 height 18
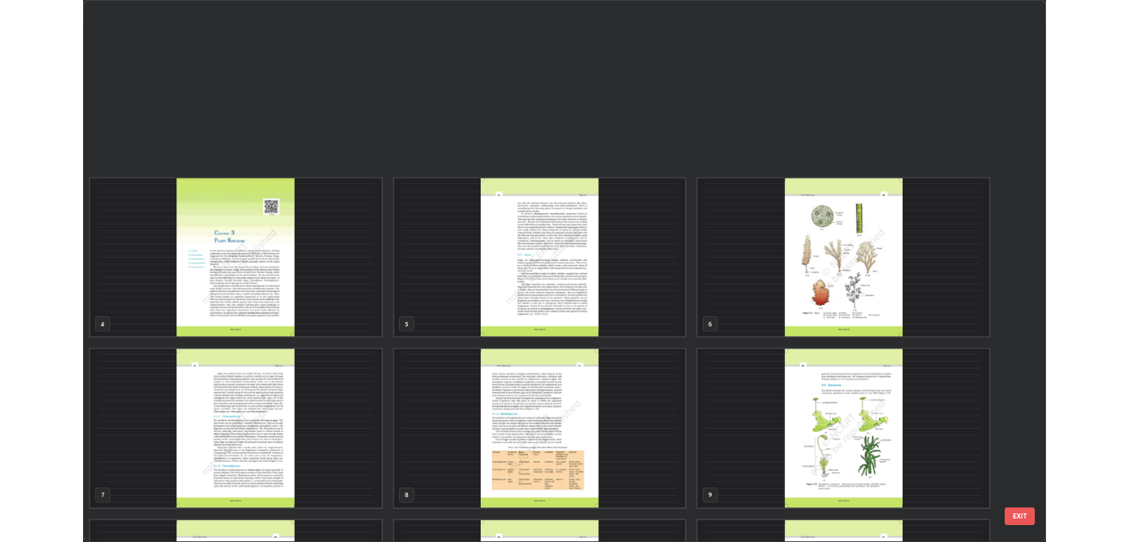
scroll to position [629, 1120]
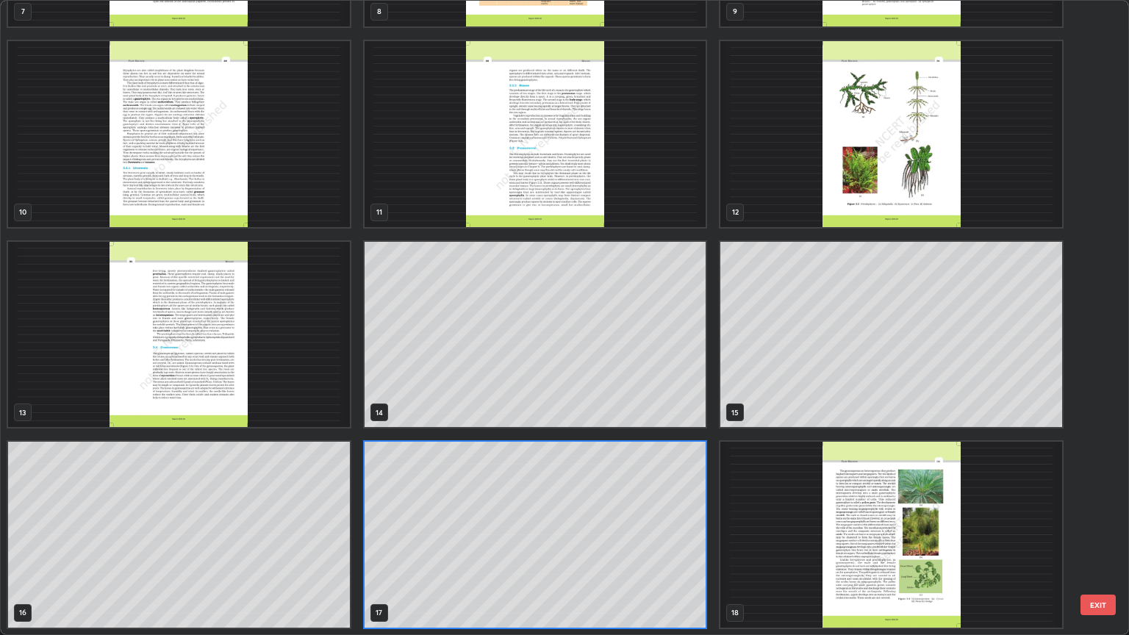
click at [906, 541] on img "grid" at bounding box center [891, 535] width 342 height 186
click at [902, 541] on img "grid" at bounding box center [891, 535] width 342 height 186
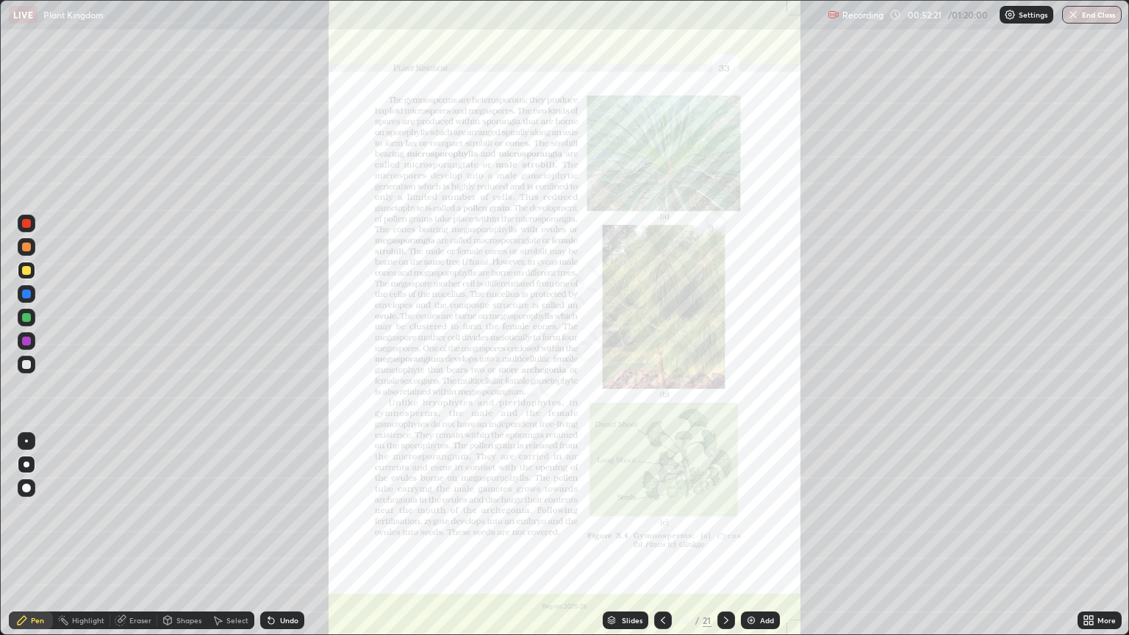
click at [1098, 541] on div "More" at bounding box center [1107, 620] width 18 height 7
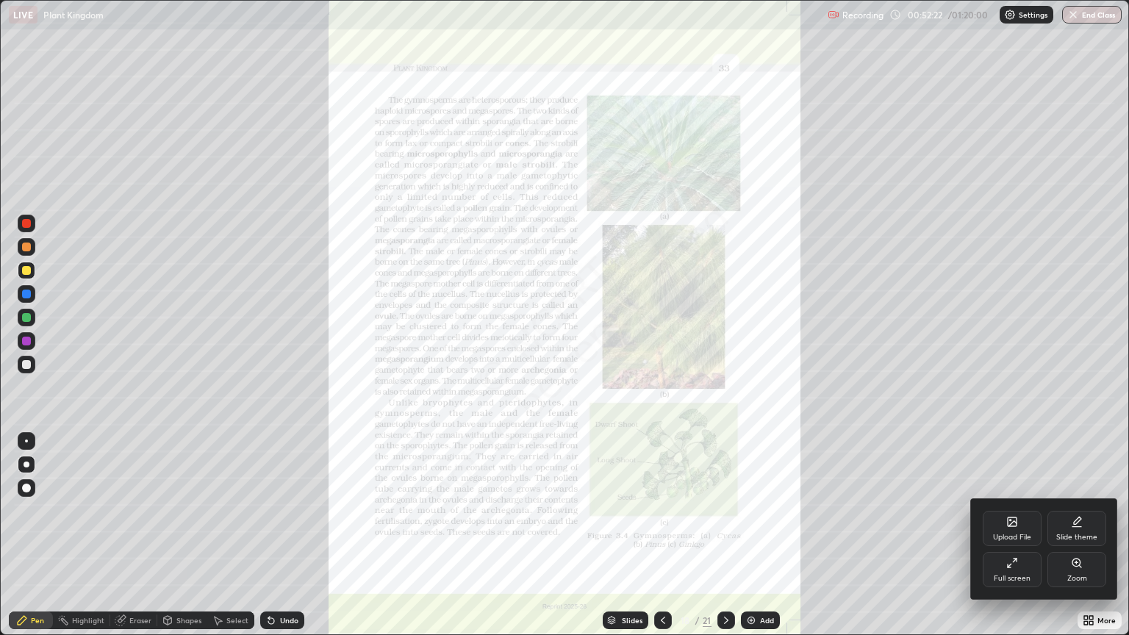
click at [1007, 541] on icon at bounding box center [1012, 563] width 12 height 12
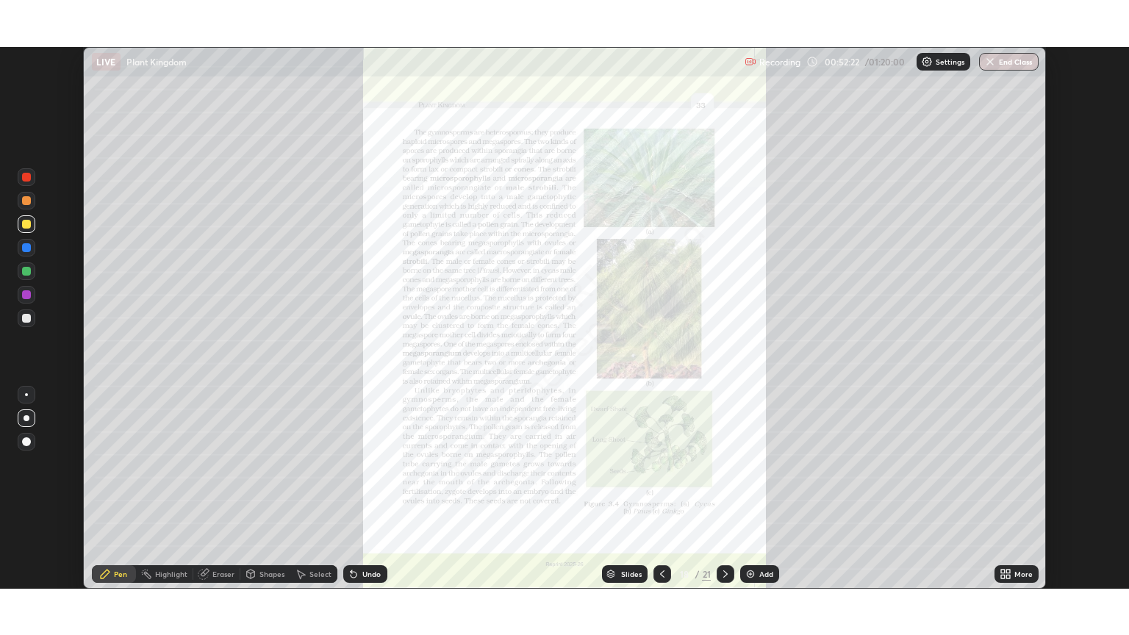
scroll to position [72977, 72390]
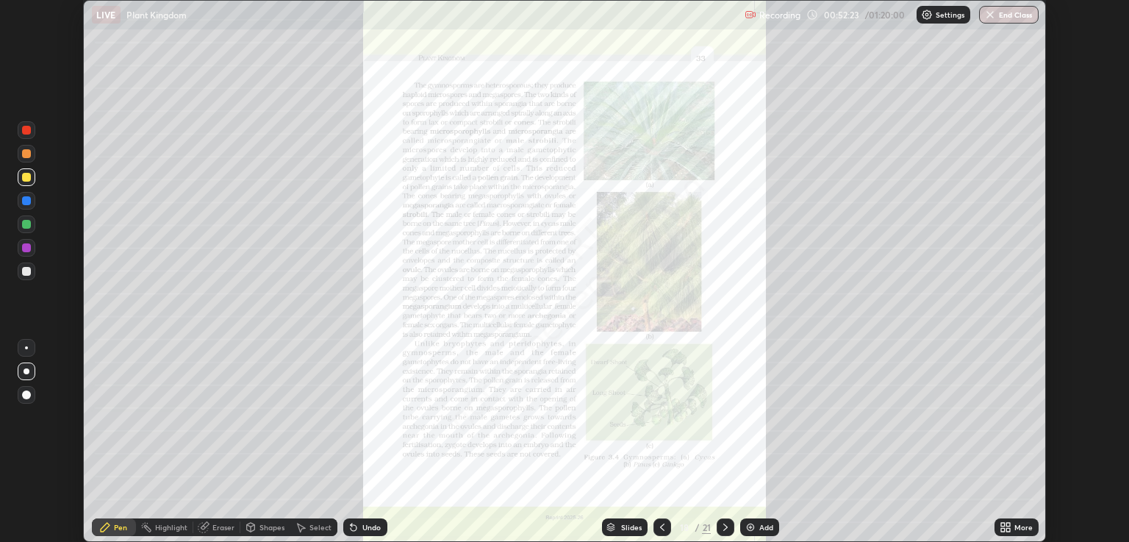
click at [1009, 526] on icon at bounding box center [1008, 525] width 4 height 4
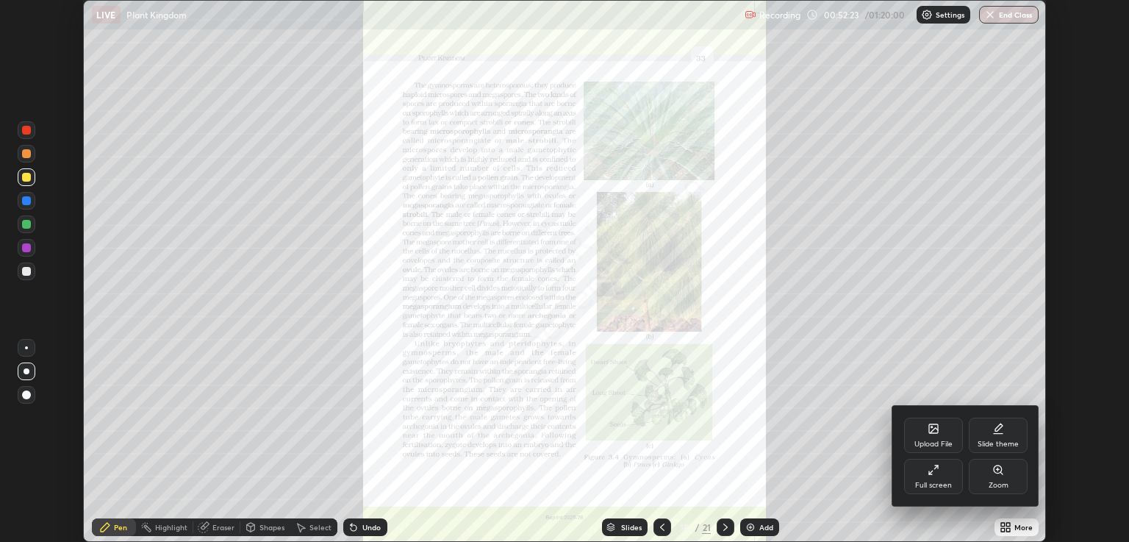
click at [943, 482] on div "Full screen" at bounding box center [933, 485] width 37 height 7
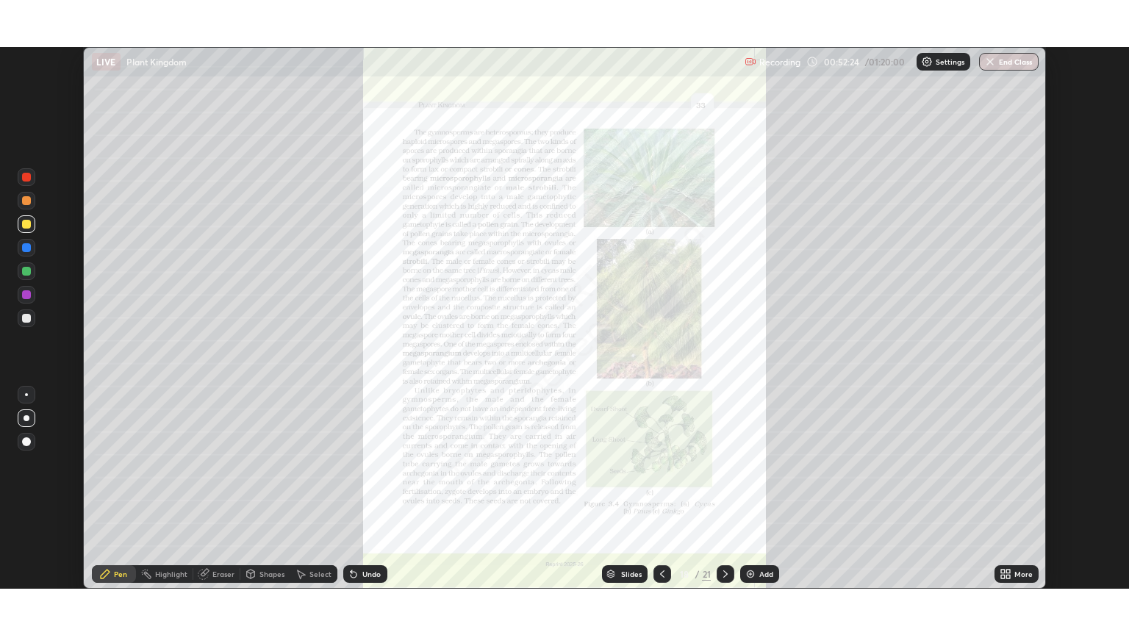
scroll to position [635, 1129]
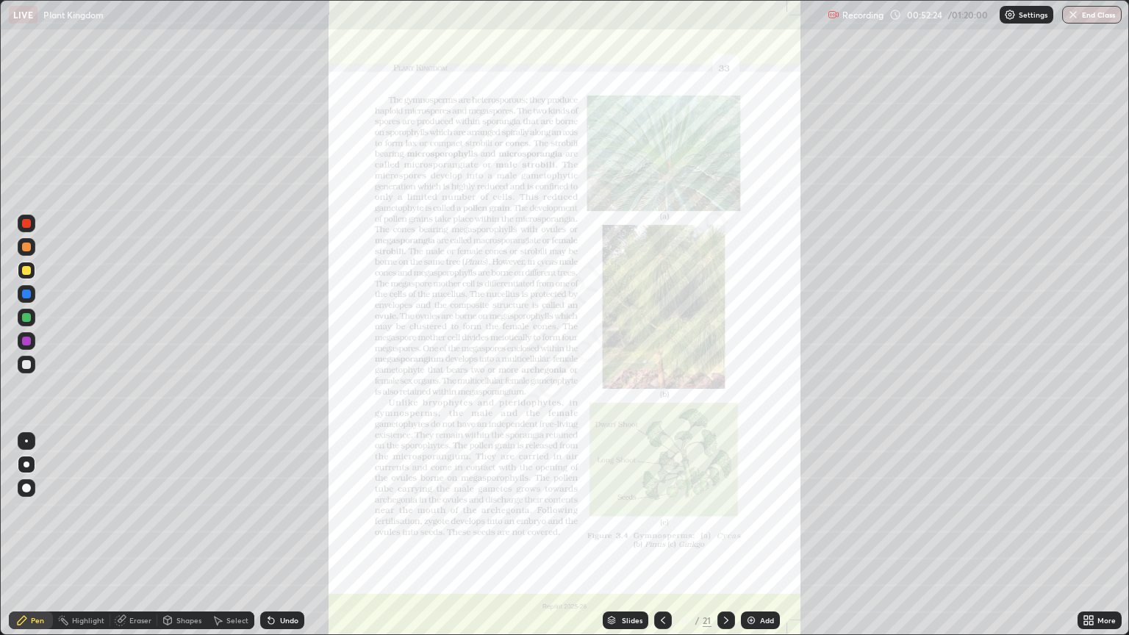
click at [1104, 541] on div "More" at bounding box center [1107, 620] width 18 height 7
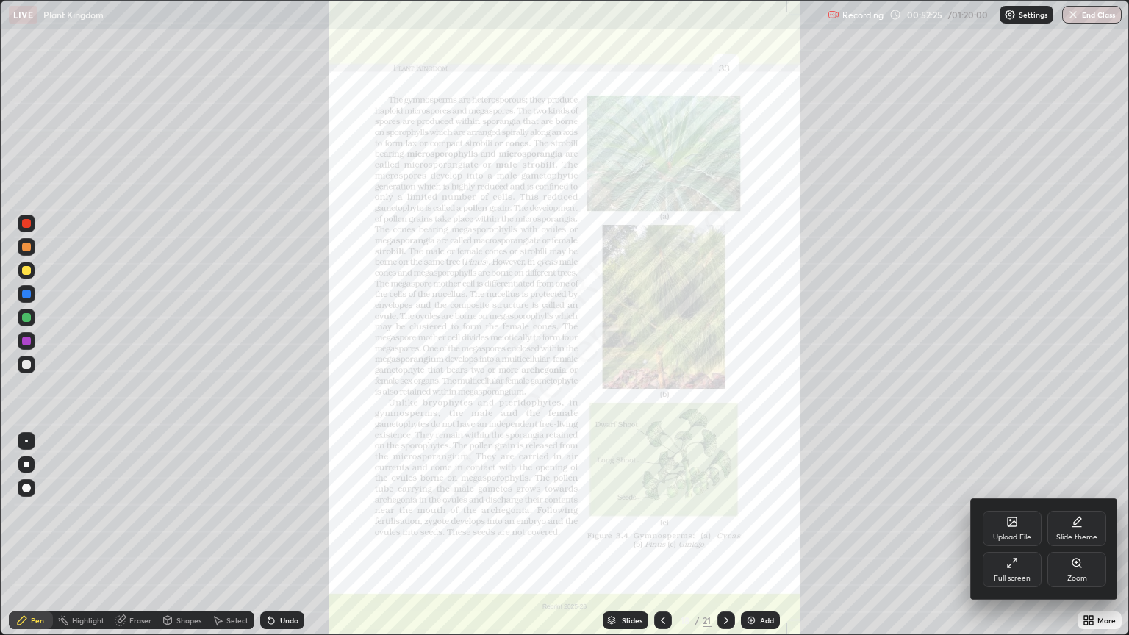
click at [1076, 541] on icon at bounding box center [1076, 562] width 3 height 0
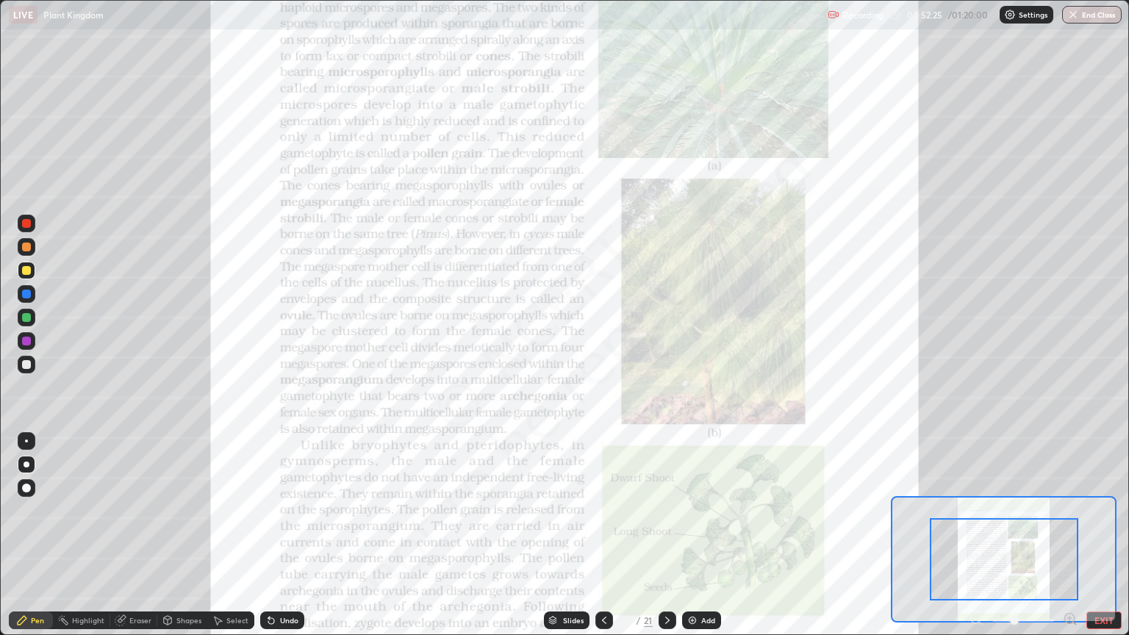
click at [1069, 541] on icon at bounding box center [1070, 618] width 4 height 0
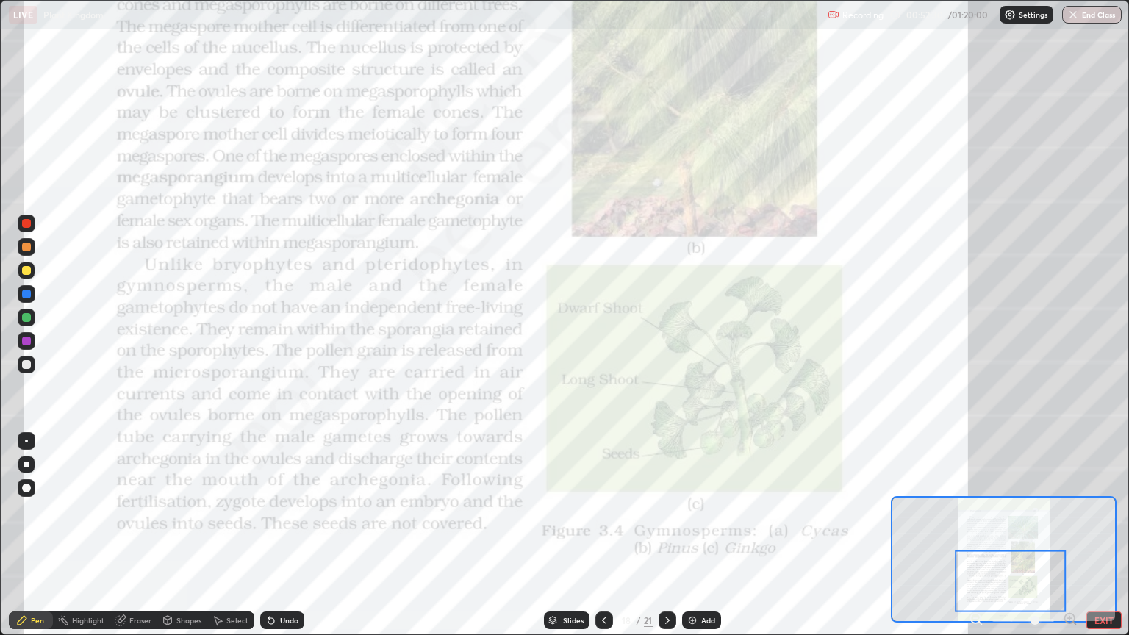
click at [26, 441] on div at bounding box center [26, 441] width 3 height 3
click at [32, 341] on div at bounding box center [27, 341] width 18 height 18
click at [32, 295] on div at bounding box center [27, 294] width 18 height 18
click at [1107, 541] on button "EXIT" at bounding box center [1104, 621] width 35 height 18
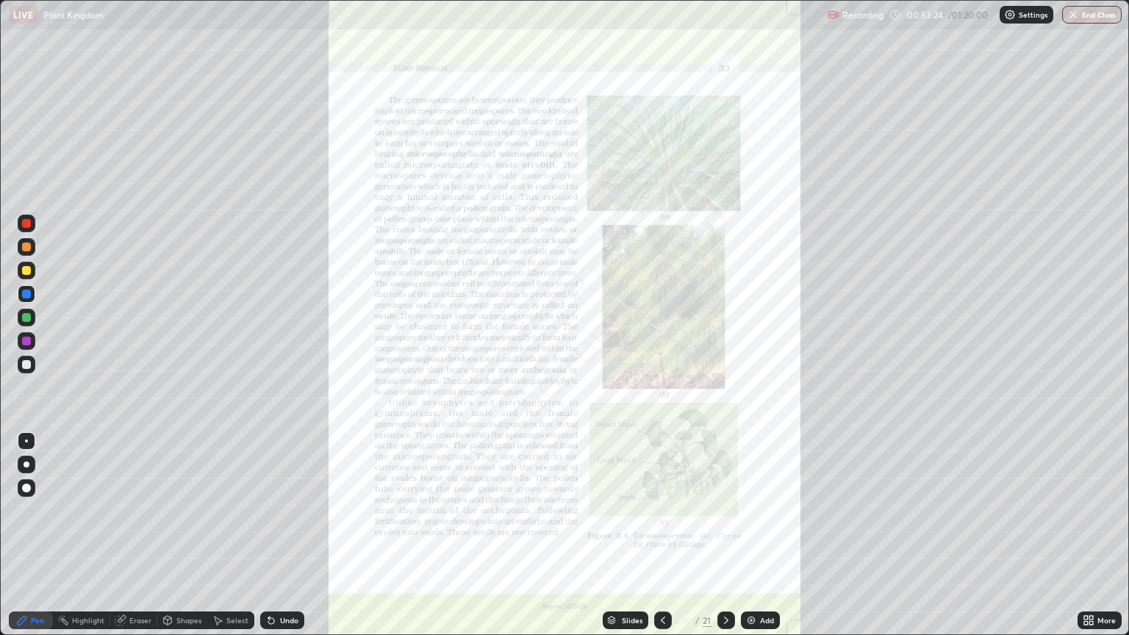
click at [626, 541] on div "Slides" at bounding box center [632, 620] width 21 height 7
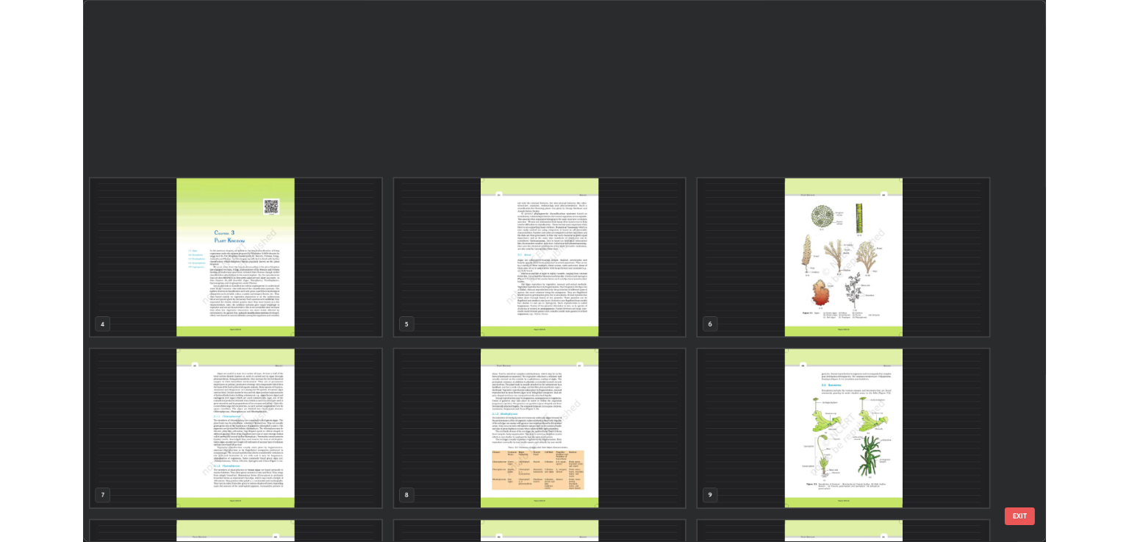
scroll to position [629, 1120]
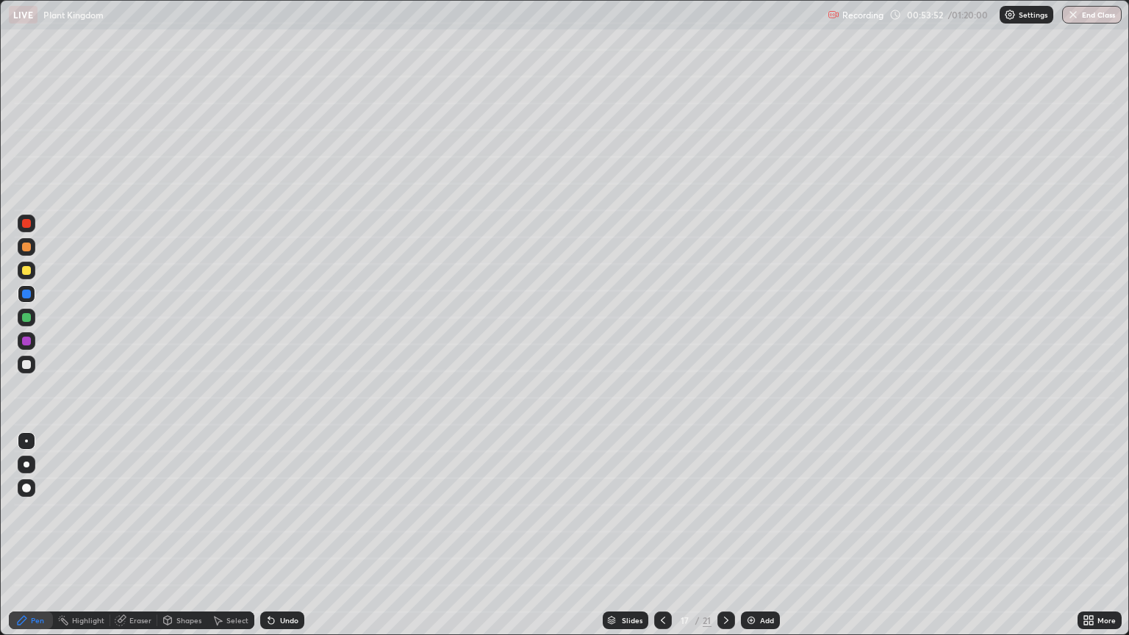
click at [766, 541] on div "Add" at bounding box center [767, 620] width 14 height 7
click at [287, 541] on div "Undo" at bounding box center [282, 621] width 44 height 18
click at [287, 541] on div "Undo" at bounding box center [289, 620] width 18 height 7
click at [27, 270] on div at bounding box center [26, 270] width 9 height 9
click at [26, 465] on div at bounding box center [27, 465] width 6 height 6
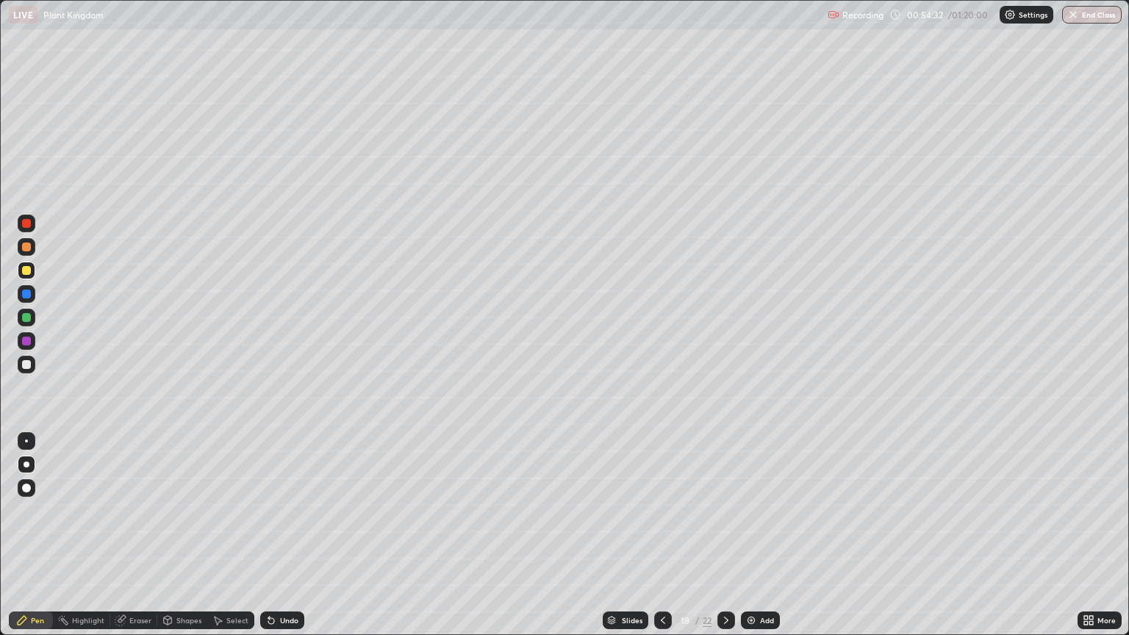
click at [287, 541] on div "Undo" at bounding box center [289, 620] width 18 height 7
click at [284, 541] on div "Undo" at bounding box center [282, 621] width 44 height 18
click at [22, 315] on div at bounding box center [26, 317] width 9 height 9
click at [34, 296] on div at bounding box center [27, 294] width 18 height 18
click at [26, 318] on div at bounding box center [26, 317] width 9 height 9
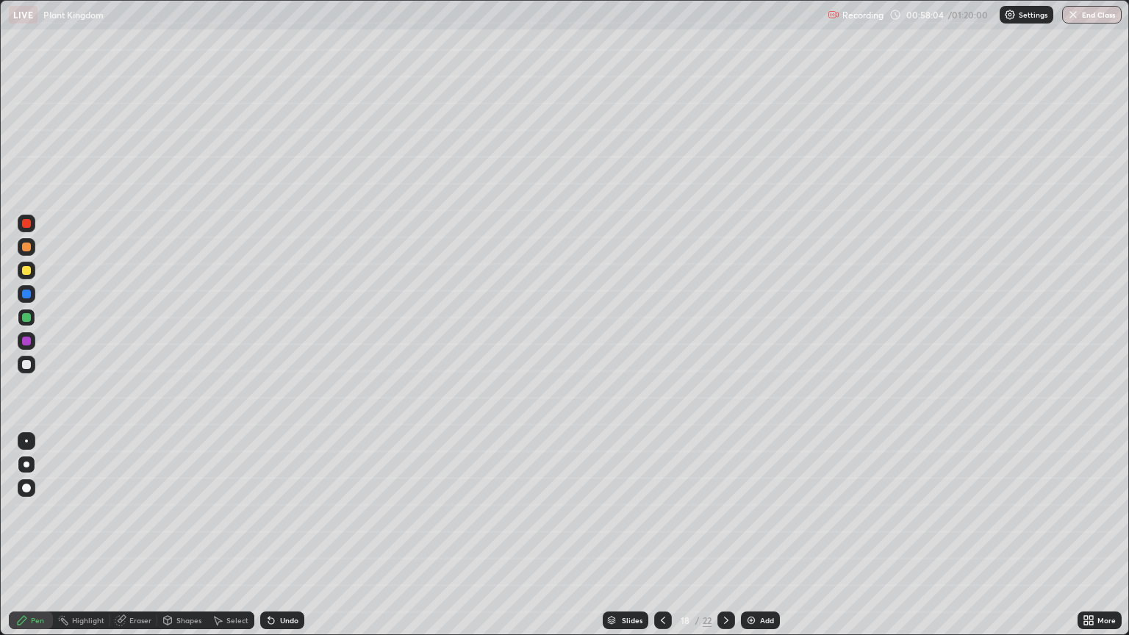
click at [22, 338] on div at bounding box center [26, 341] width 9 height 9
click at [28, 340] on div at bounding box center [26, 341] width 9 height 9
click at [25, 318] on div at bounding box center [26, 317] width 9 height 9
click at [26, 363] on div at bounding box center [26, 364] width 9 height 9
click at [24, 365] on div at bounding box center [26, 364] width 9 height 9
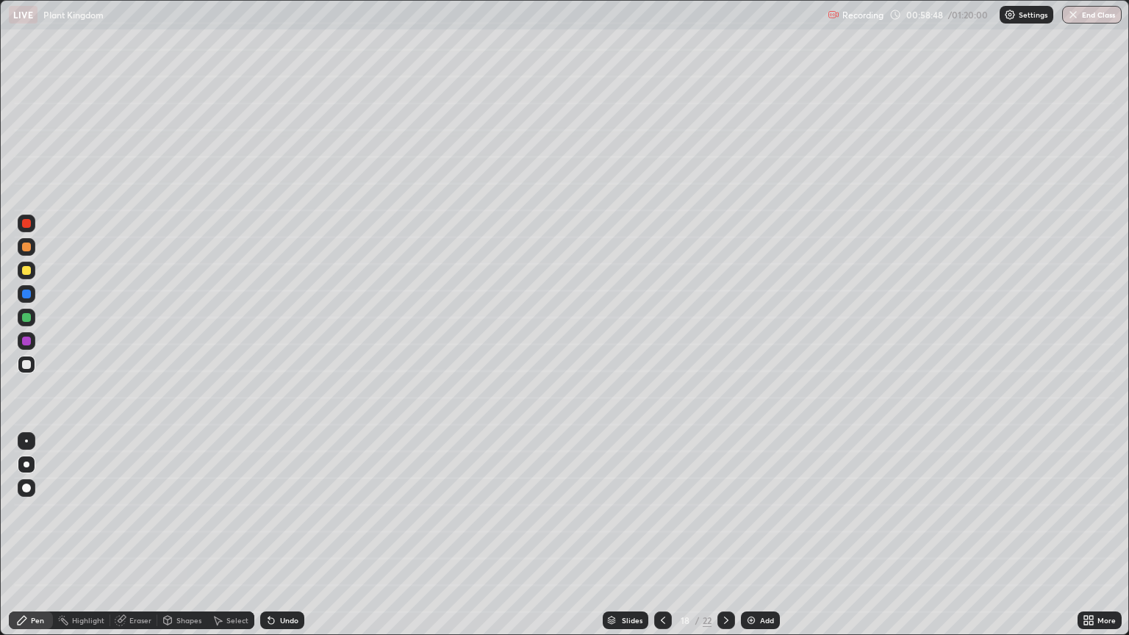
click at [26, 319] on div at bounding box center [26, 317] width 9 height 9
click at [26, 441] on div at bounding box center [26, 441] width 3 height 3
click at [282, 541] on div "Undo" at bounding box center [289, 620] width 18 height 7
click at [280, 541] on div "Undo" at bounding box center [289, 620] width 18 height 7
click at [26, 363] on div at bounding box center [26, 364] width 9 height 9
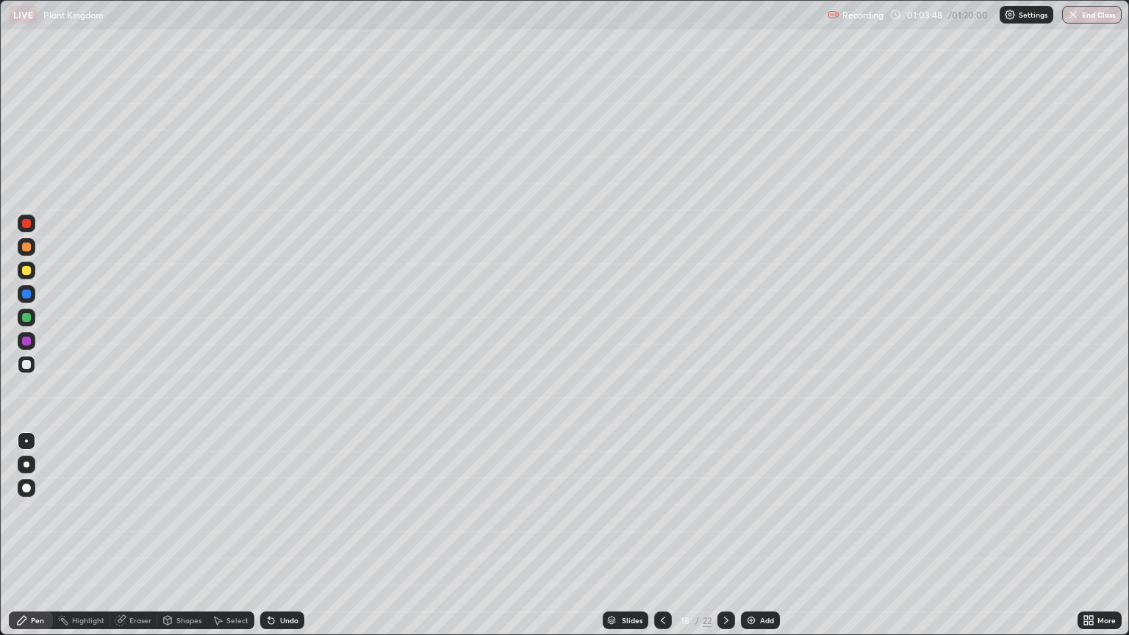
click at [1101, 541] on div "More" at bounding box center [1107, 620] width 18 height 7
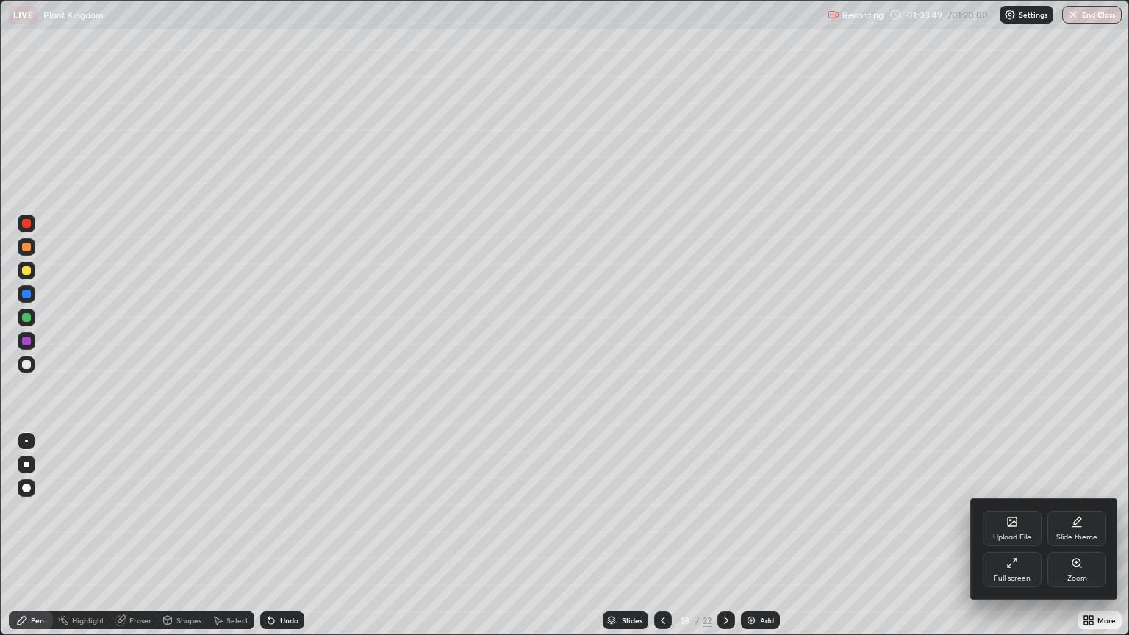
click at [1010, 541] on icon at bounding box center [1009, 566] width 3 height 3
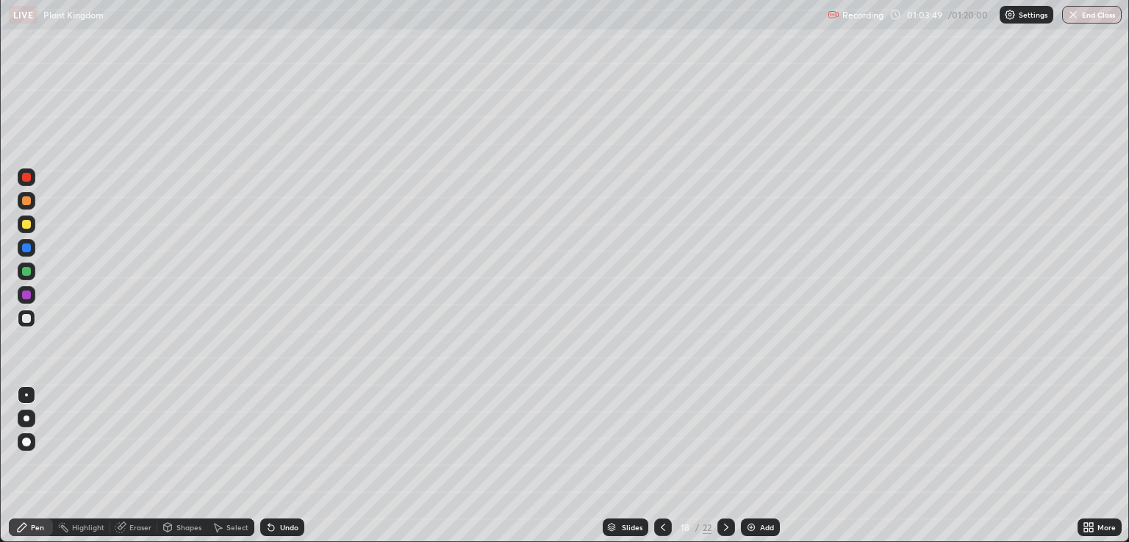
scroll to position [72977, 72390]
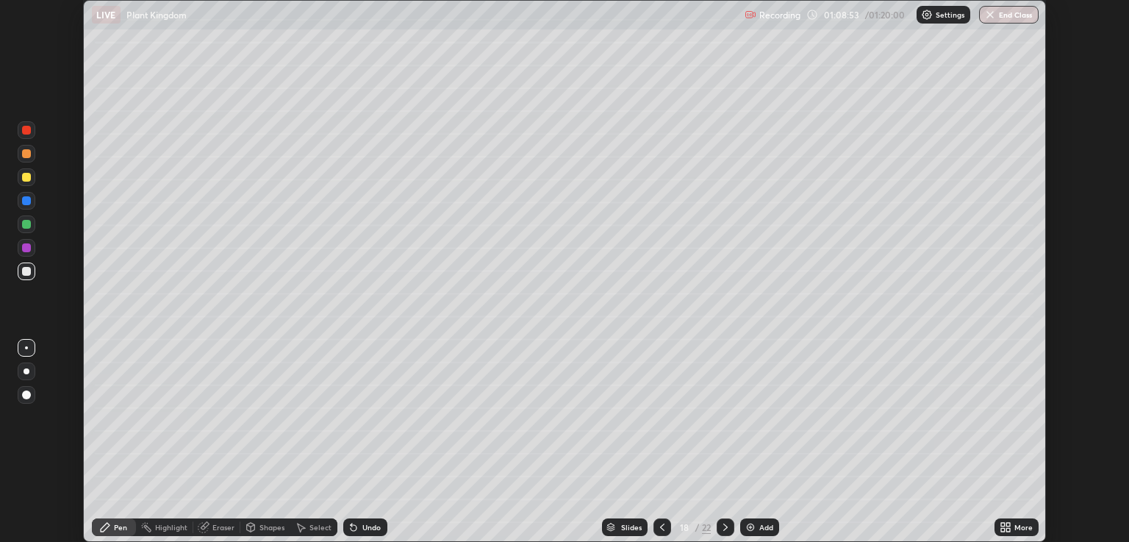
click at [1015, 20] on button "End Class" at bounding box center [1009, 15] width 60 height 18
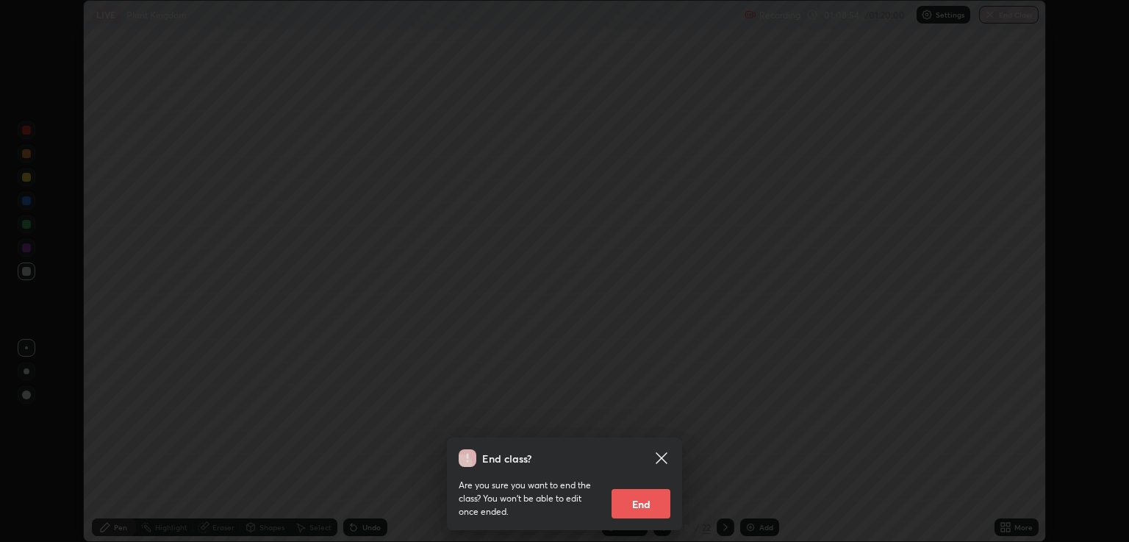
click at [639, 504] on button "End" at bounding box center [641, 503] width 59 height 29
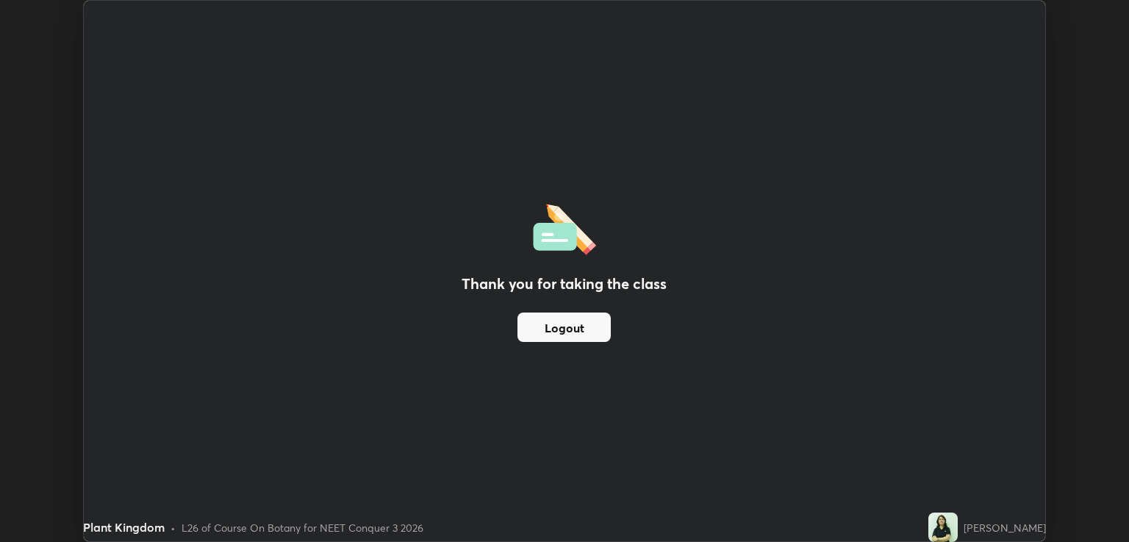
click at [560, 332] on button "Logout" at bounding box center [564, 326] width 93 height 29
click at [513, 276] on h2 "Thank you for taking the class" at bounding box center [564, 284] width 205 height 22
click at [525, 372] on div "Thank you for taking the class Logout" at bounding box center [565, 271] width 962 height 540
click at [537, 367] on div "Thank you for taking the class Logout" at bounding box center [565, 271] width 962 height 540
